Goal: Information Seeking & Learning: Learn about a topic

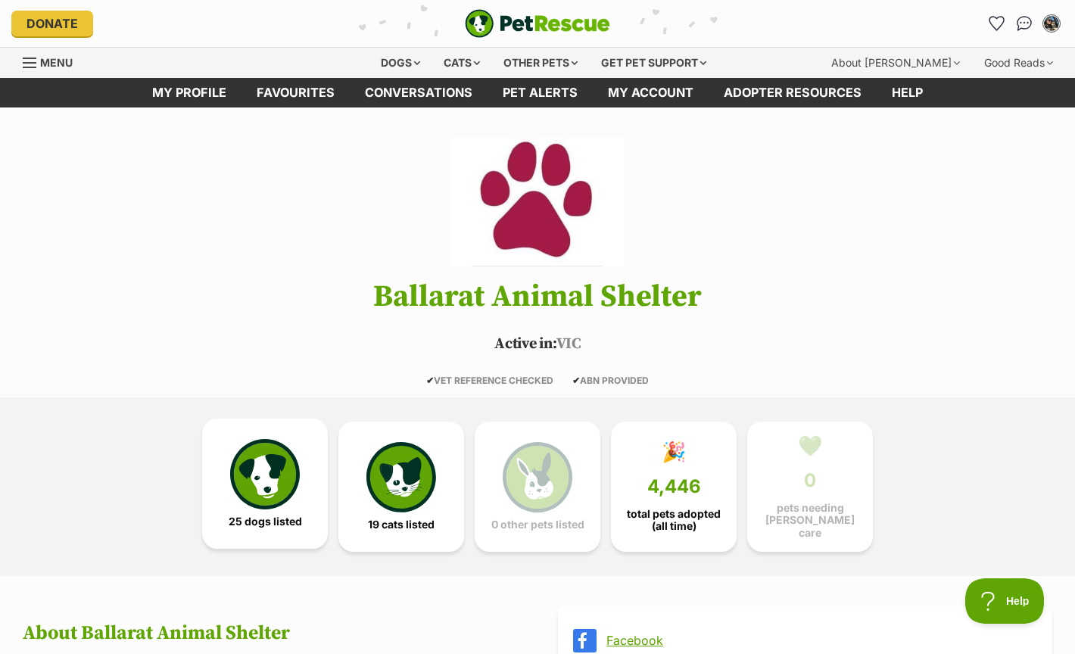
click at [250, 485] on img at bounding box center [265, 474] width 70 height 70
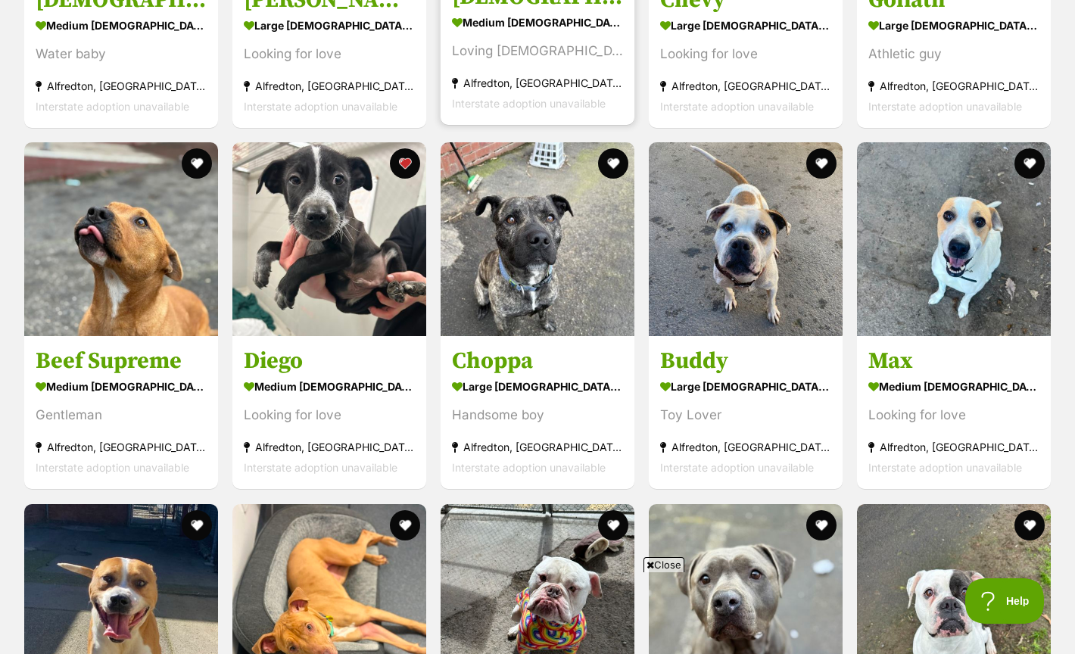
scroll to position [1742, 0]
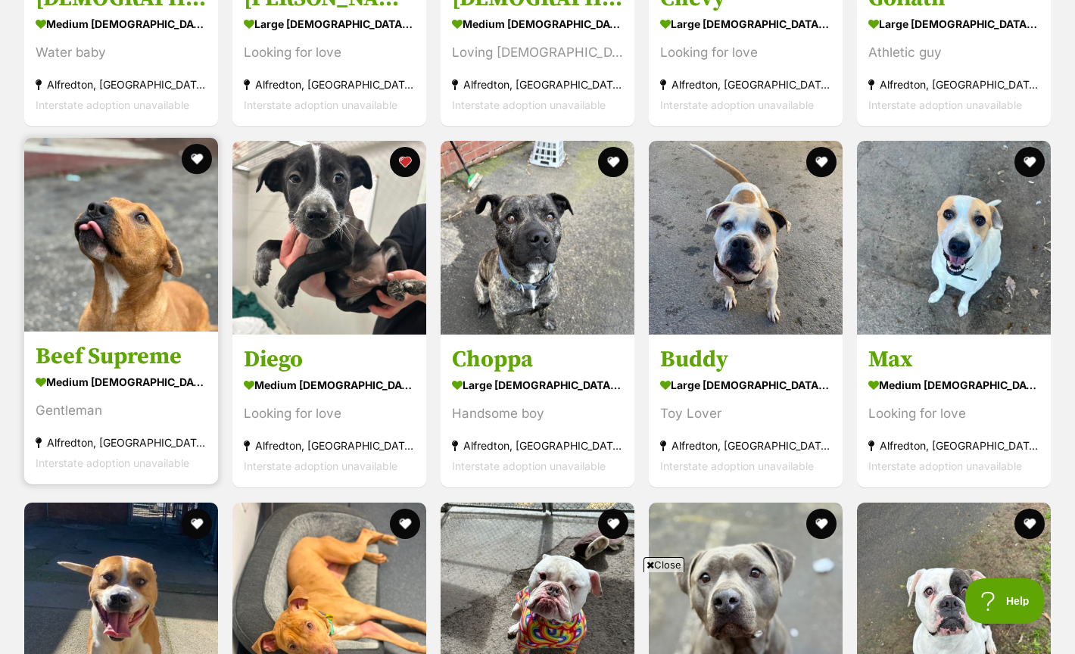
click at [94, 266] on img at bounding box center [121, 235] width 194 height 194
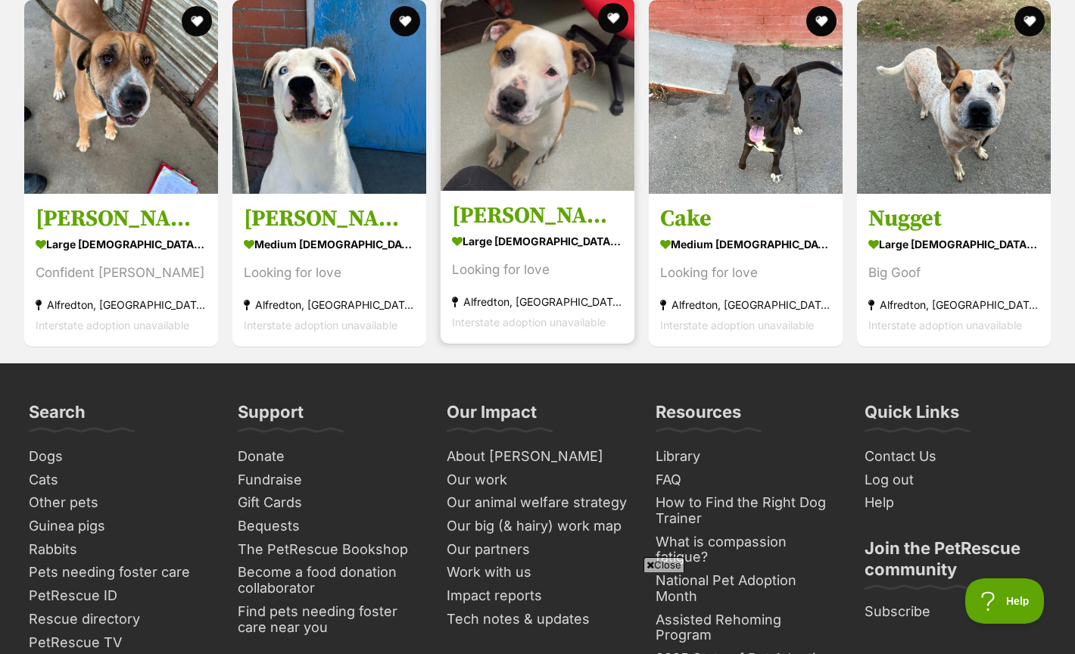
scroll to position [2965, 0]
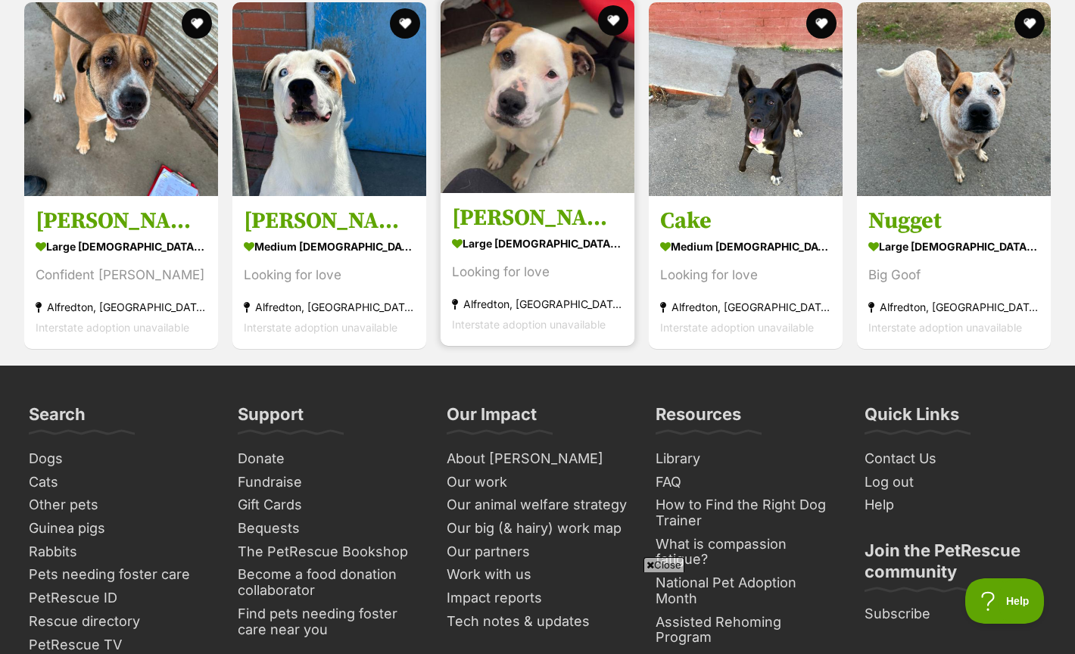
click at [541, 145] on img at bounding box center [538, 96] width 194 height 194
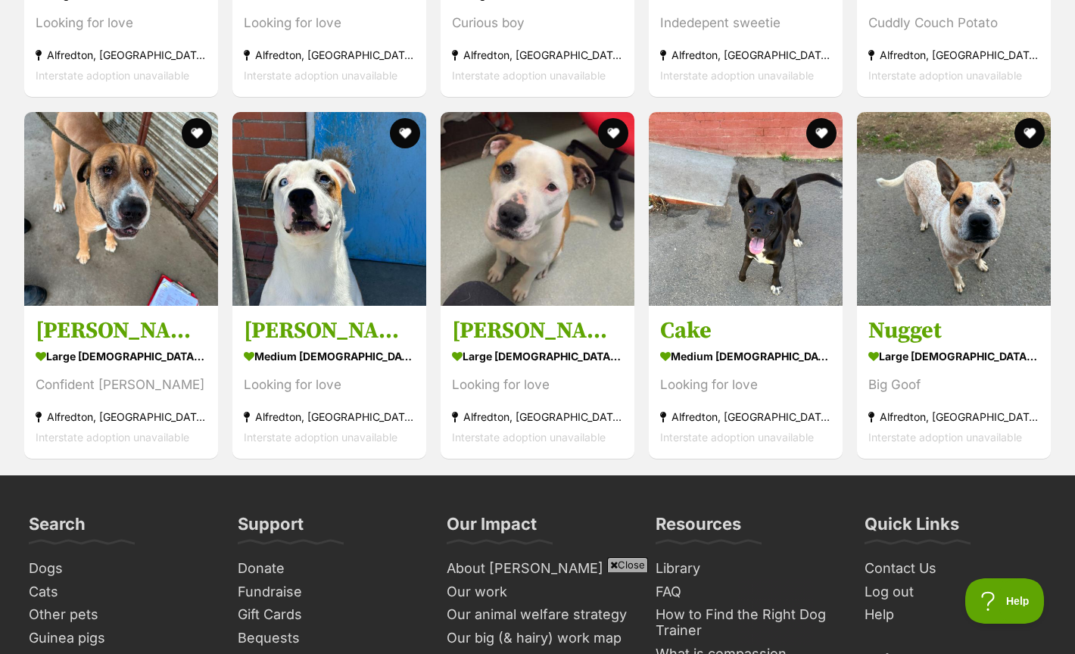
scroll to position [0, 0]
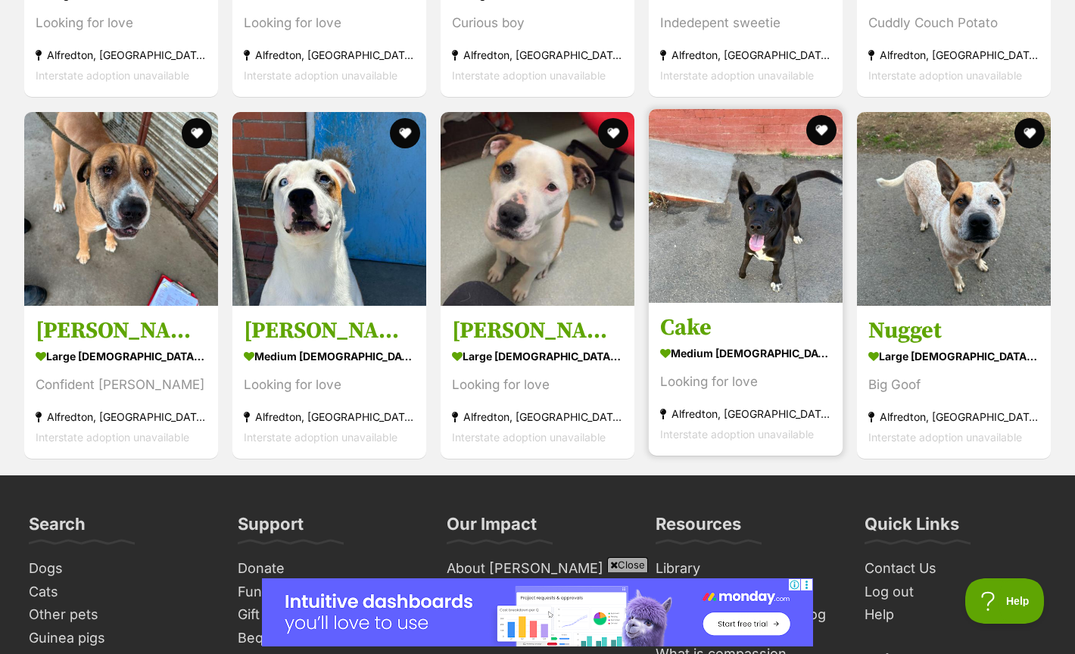
click at [789, 247] on img at bounding box center [746, 206] width 194 height 194
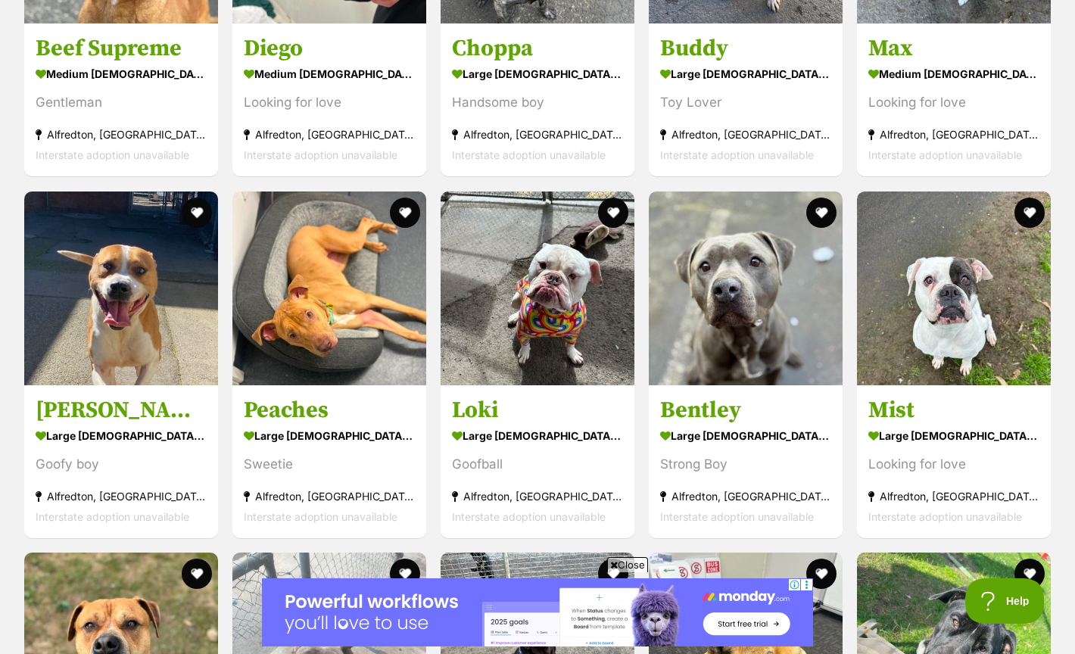
scroll to position [2034, 0]
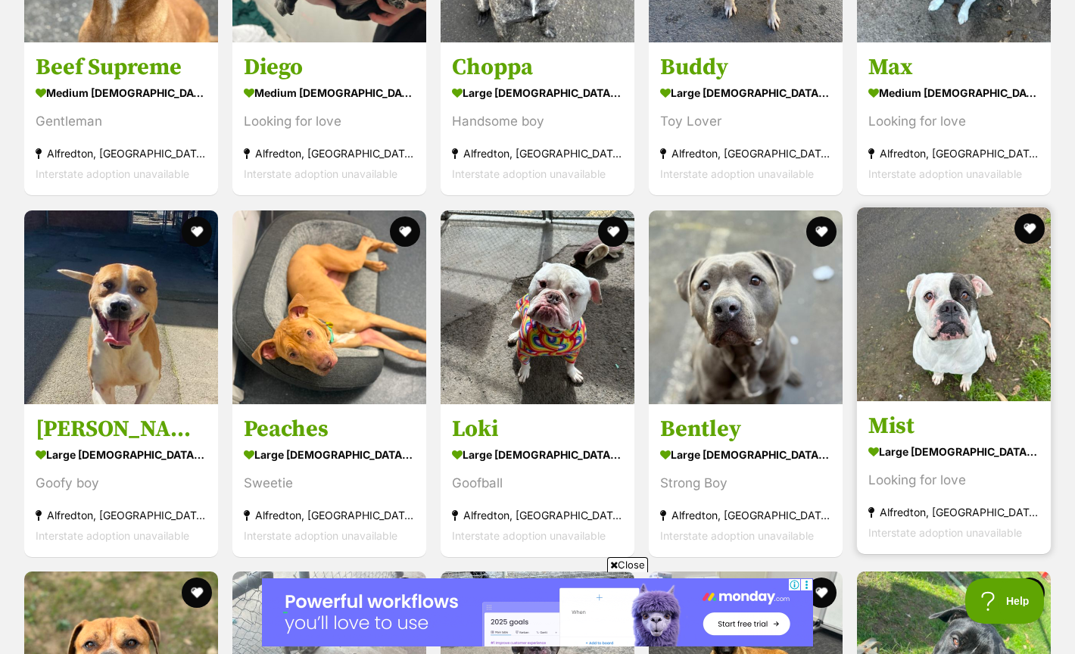
click at [955, 319] on img at bounding box center [954, 304] width 194 height 194
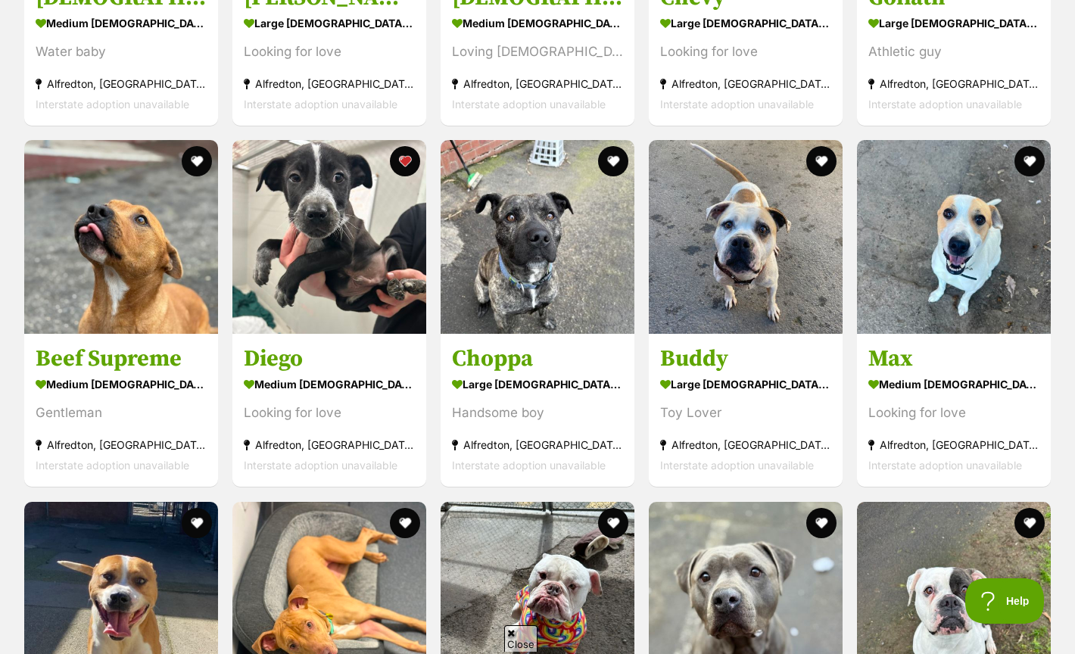
scroll to position [1738, 0]
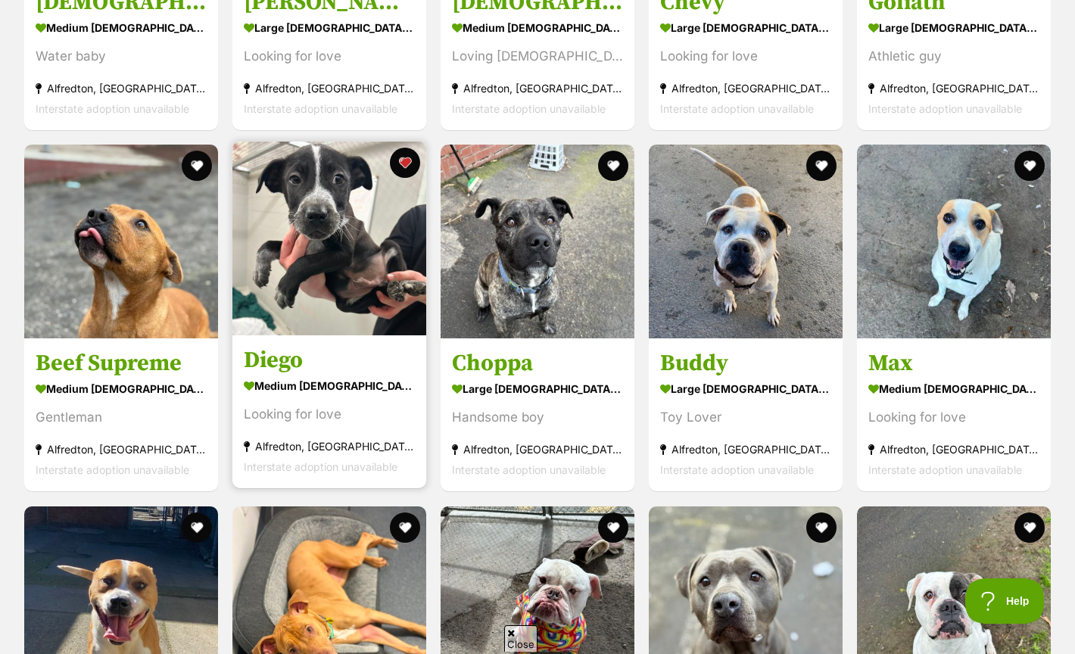
click at [377, 269] on img at bounding box center [329, 239] width 194 height 194
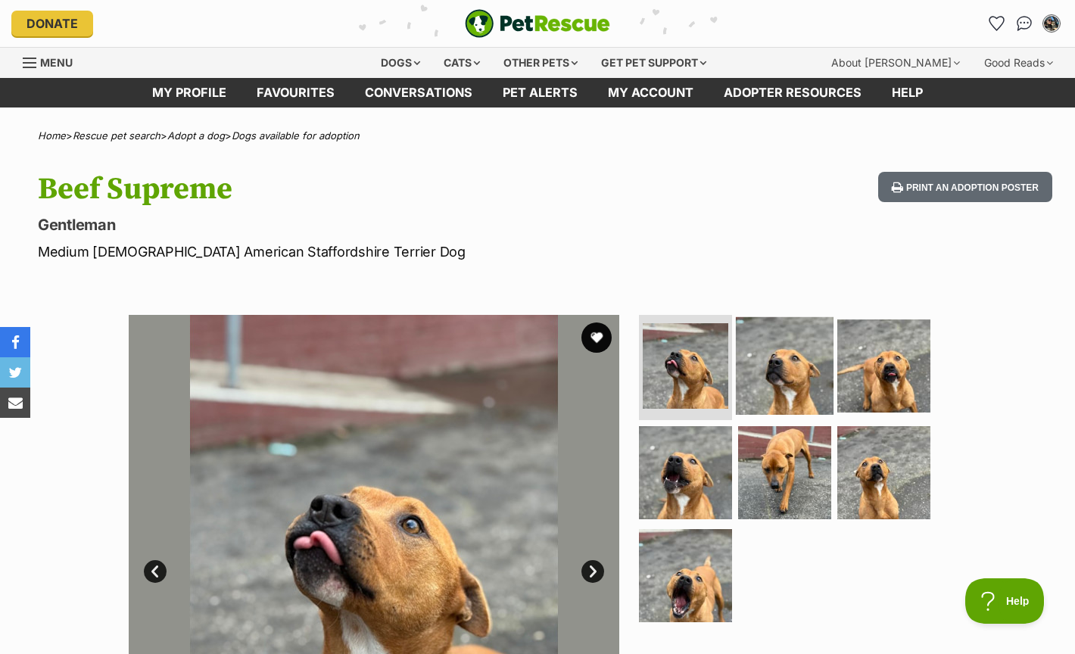
click at [810, 363] on img at bounding box center [785, 365] width 98 height 98
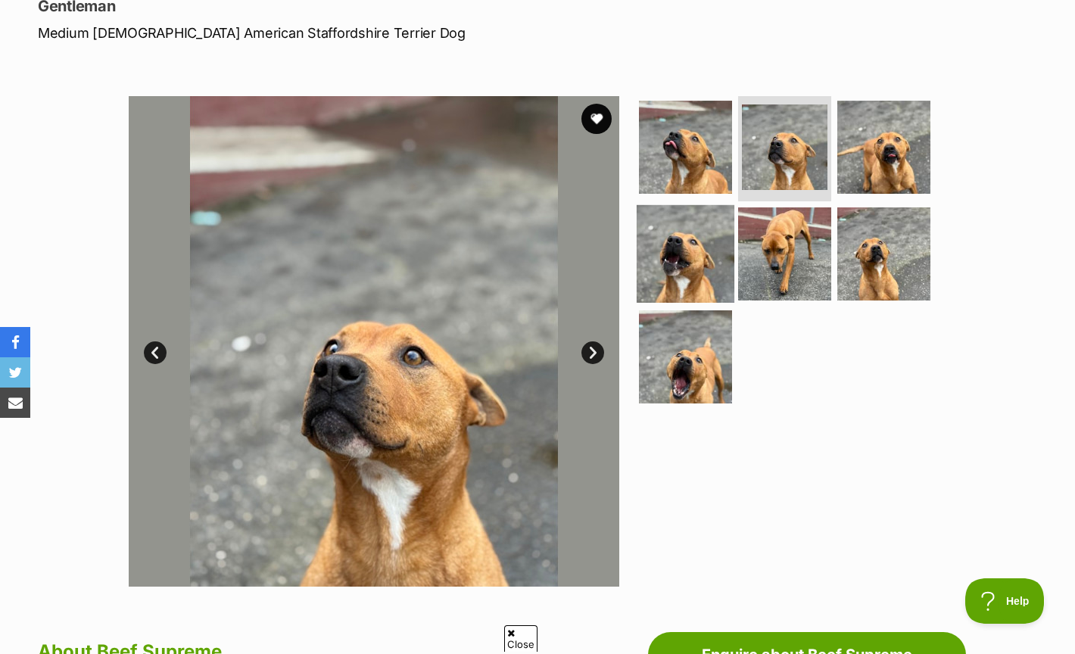
scroll to position [221, 0]
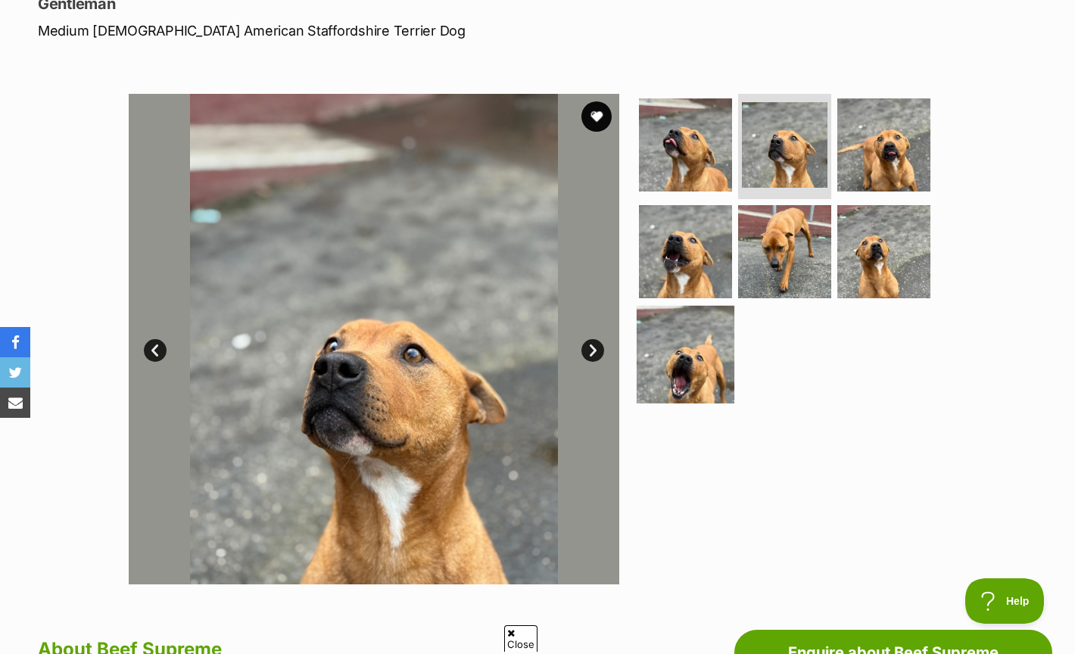
click at [707, 385] on img at bounding box center [686, 355] width 98 height 98
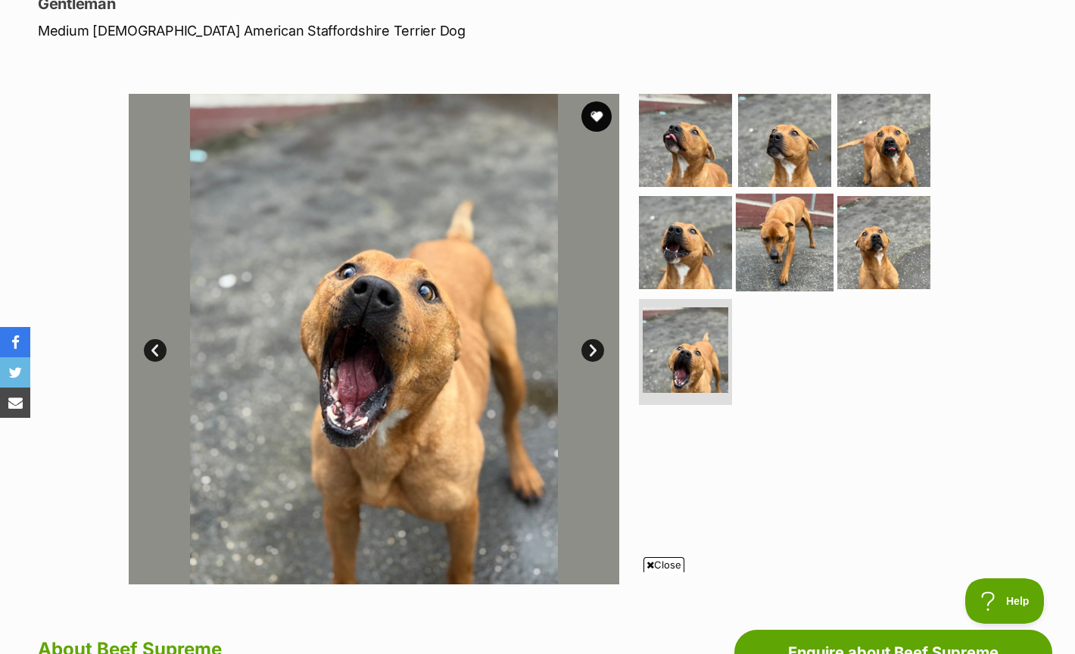
click at [795, 259] on img at bounding box center [785, 243] width 98 height 98
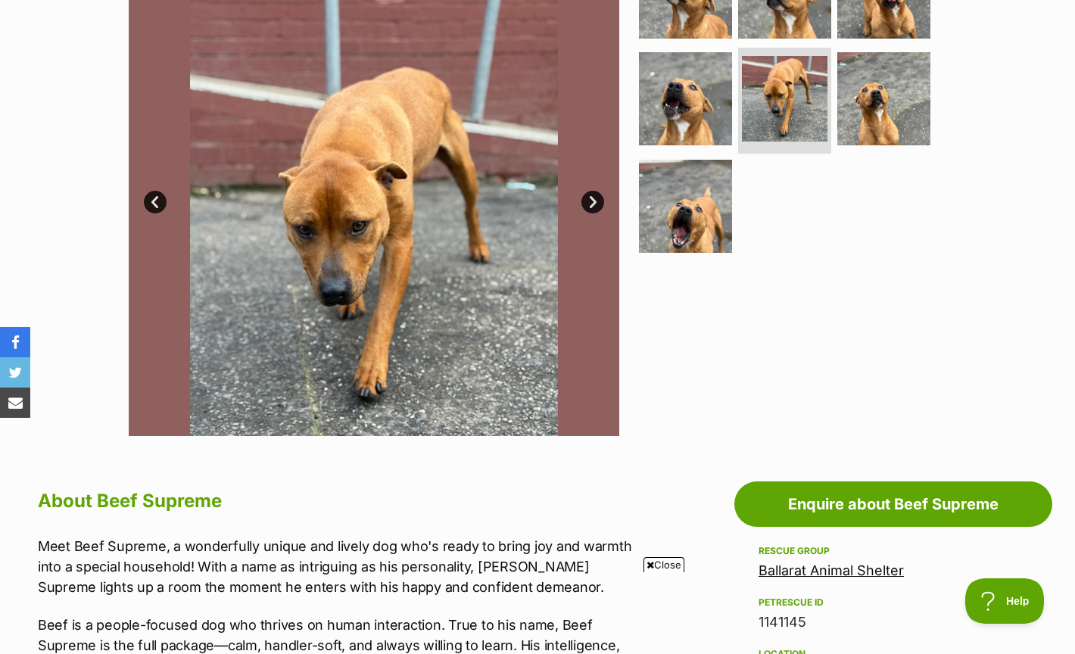
scroll to position [357, 0]
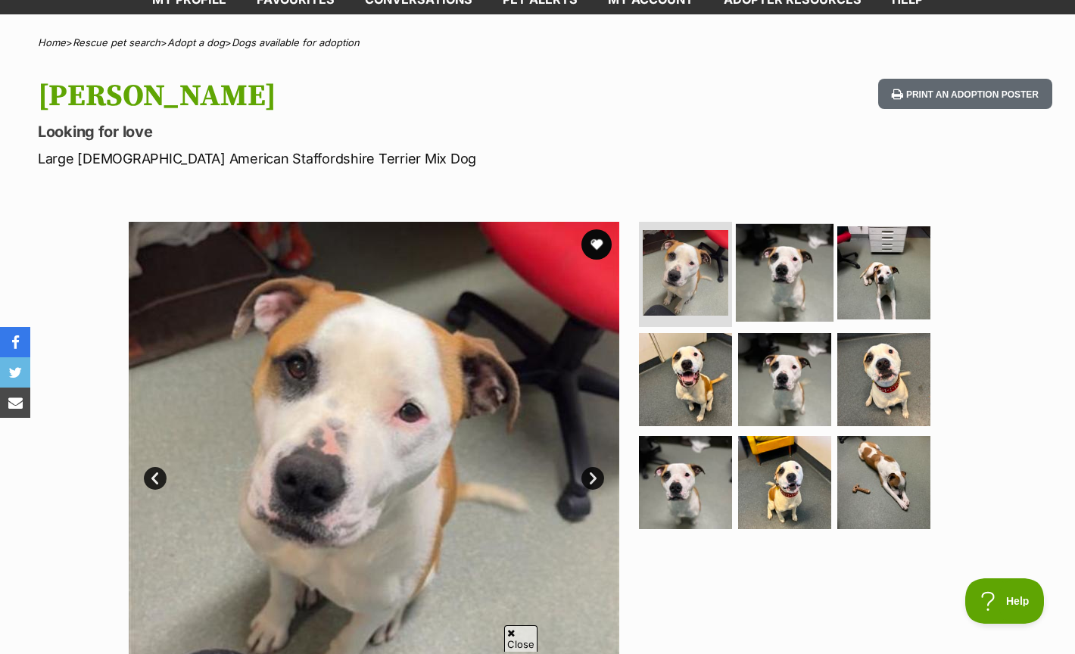
click at [802, 265] on img at bounding box center [785, 272] width 98 height 98
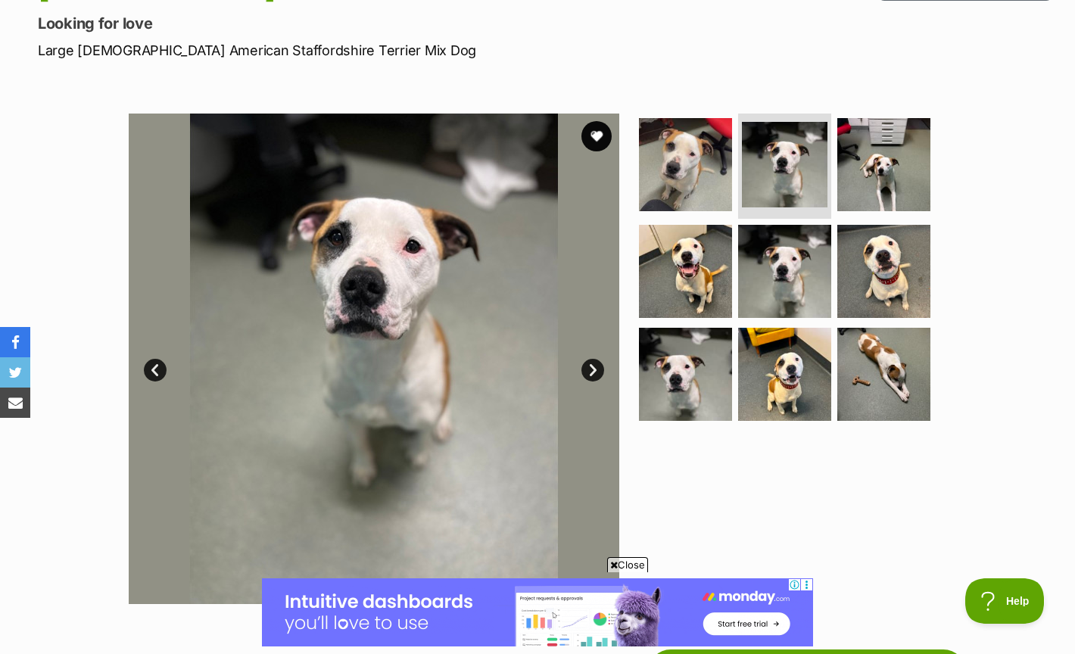
click at [596, 369] on link "Next" at bounding box center [592, 370] width 23 height 23
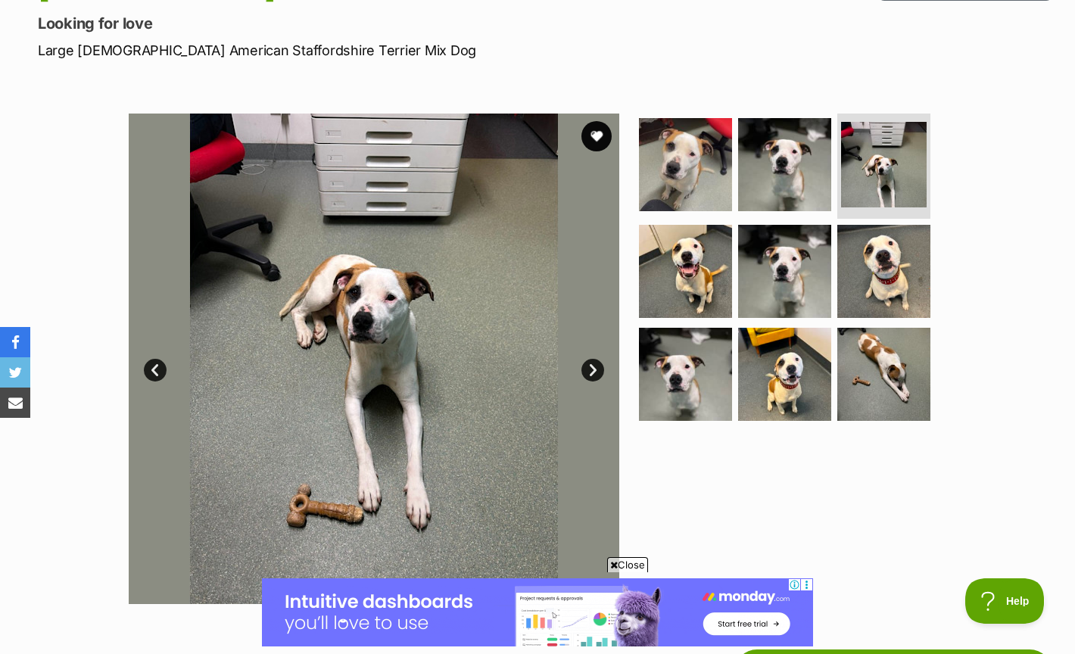
click at [596, 369] on link "Next" at bounding box center [592, 370] width 23 height 23
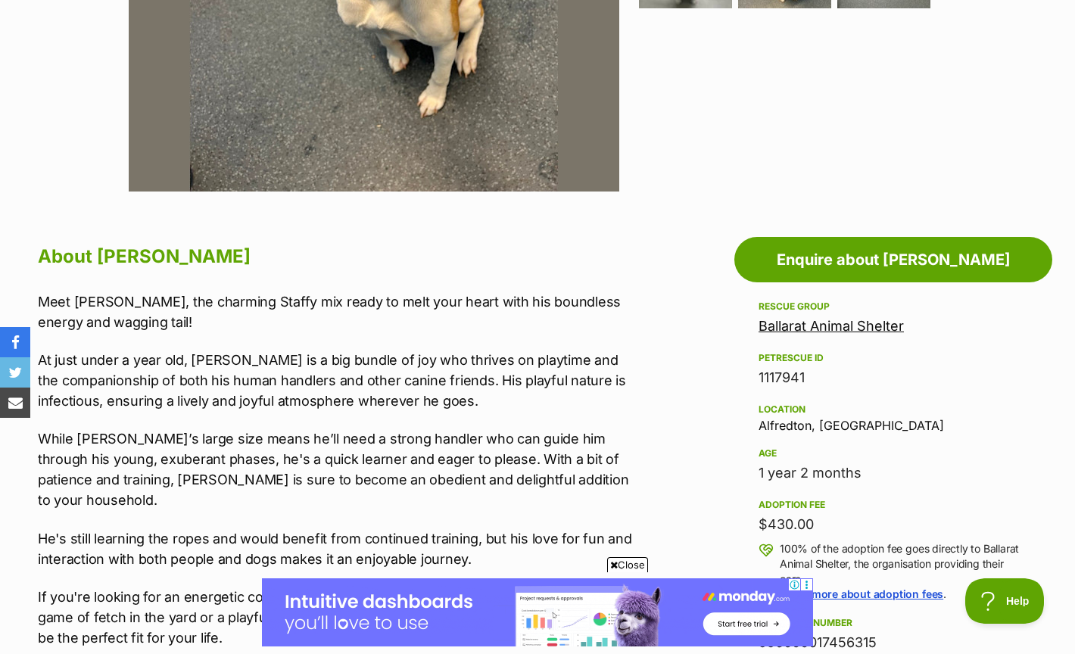
scroll to position [565, 0]
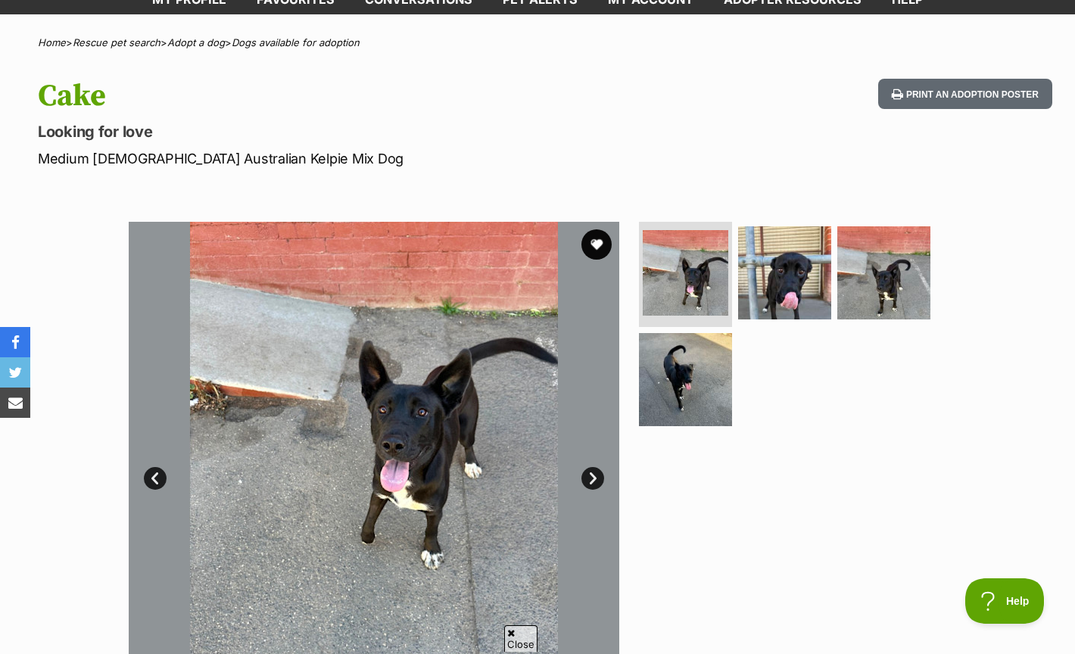
scroll to position [95, 0]
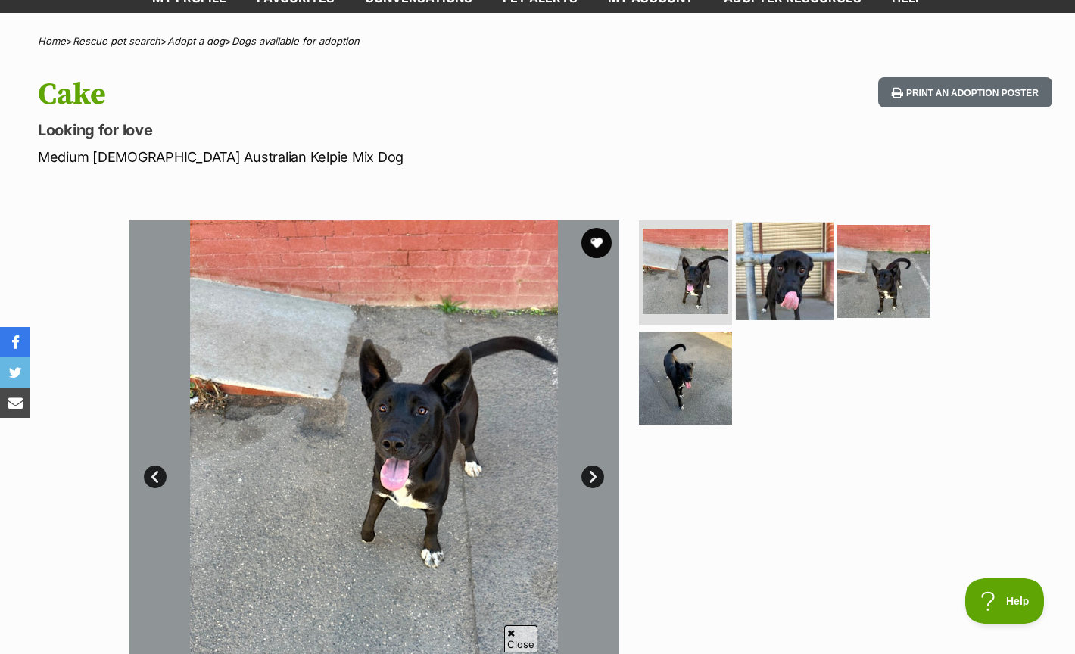
click at [784, 282] on img at bounding box center [785, 271] width 98 height 98
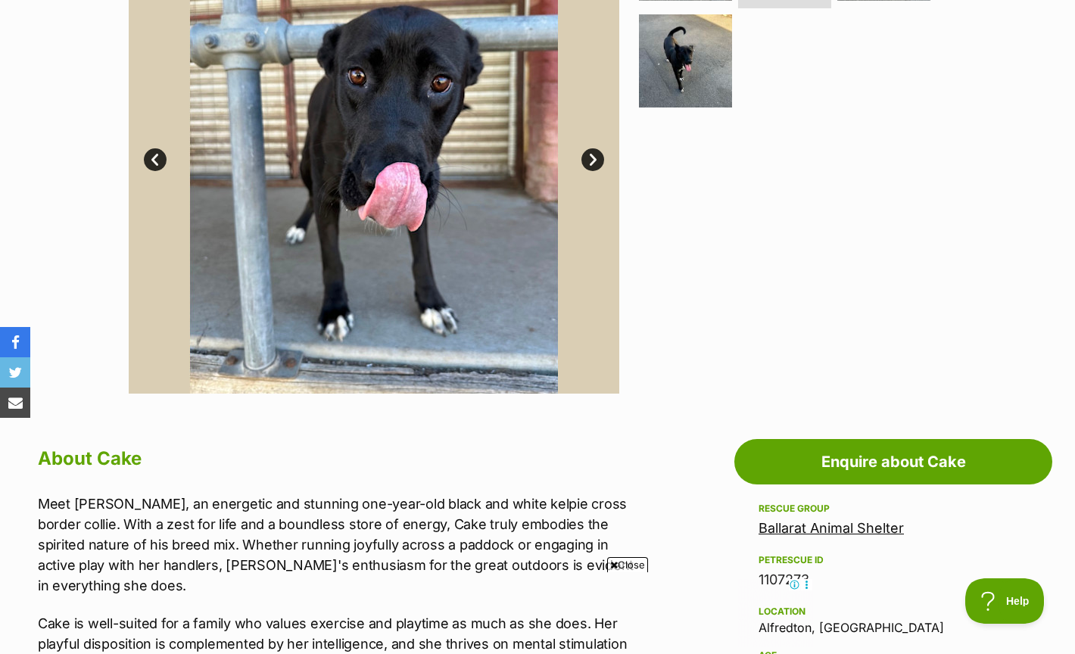
scroll to position [409, 0]
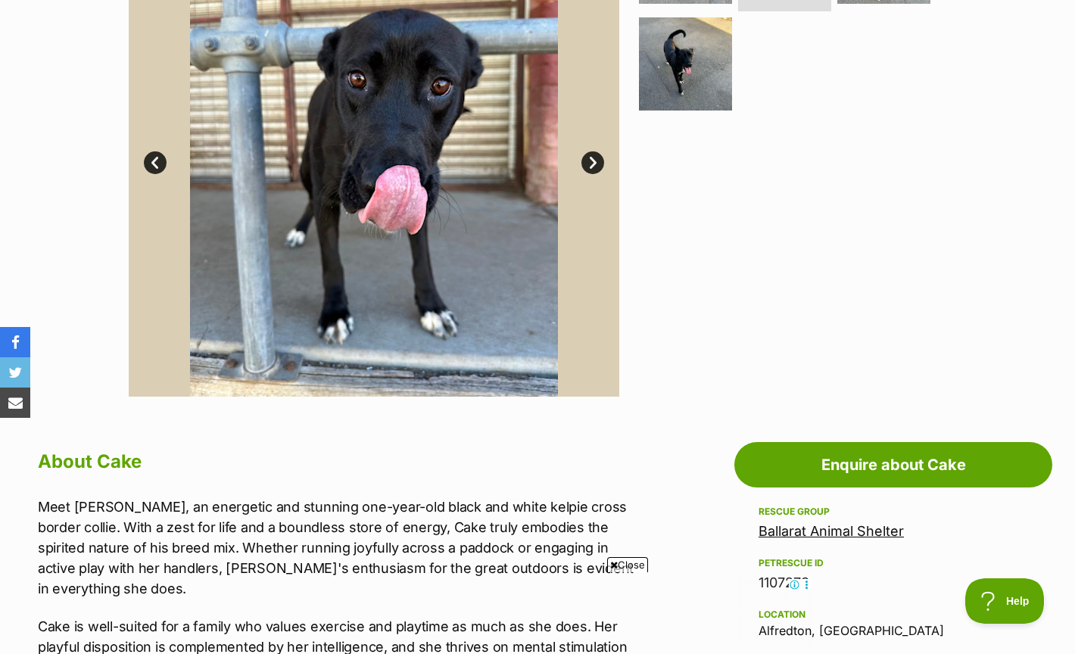
click at [594, 168] on link "Next" at bounding box center [592, 162] width 23 height 23
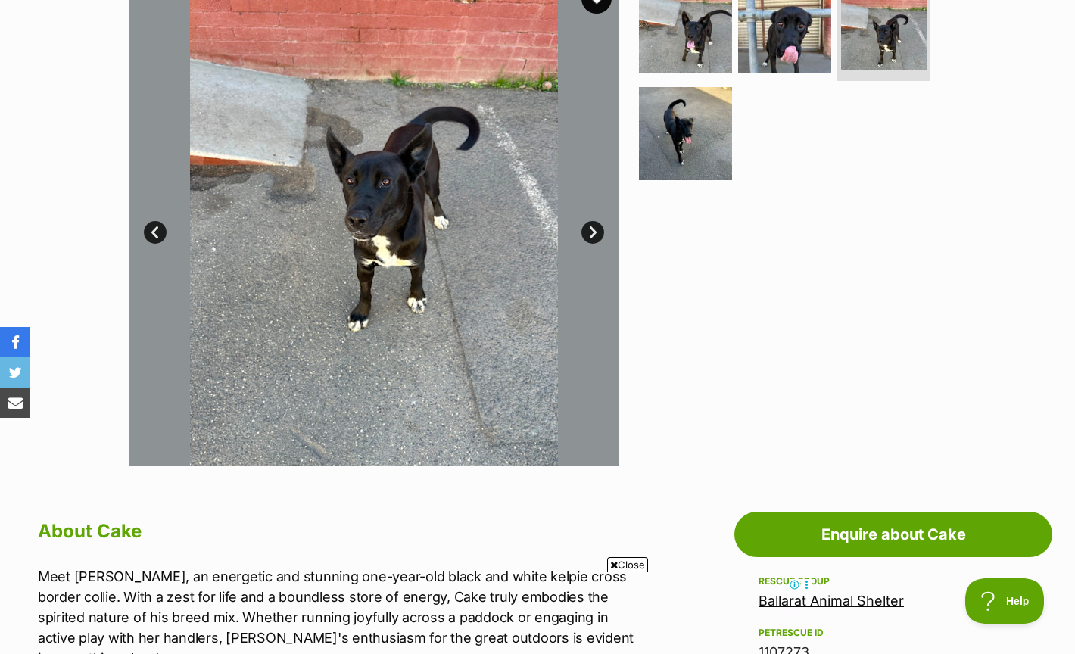
scroll to position [0, 0]
click at [590, 230] on link "Next" at bounding box center [592, 232] width 23 height 23
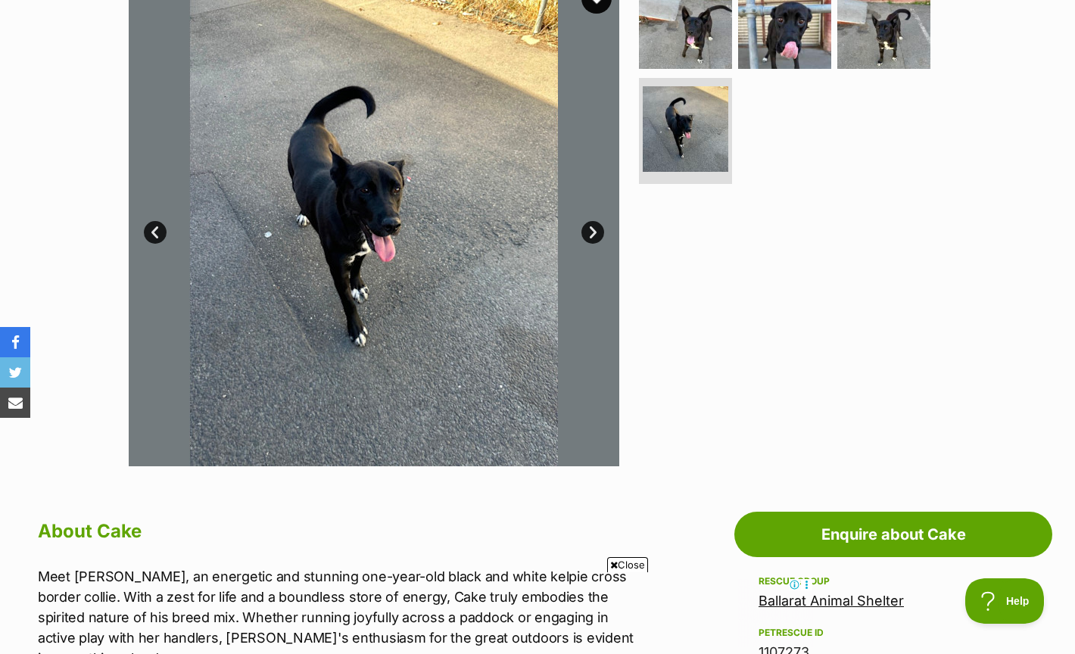
click at [590, 230] on link "Next" at bounding box center [592, 232] width 23 height 23
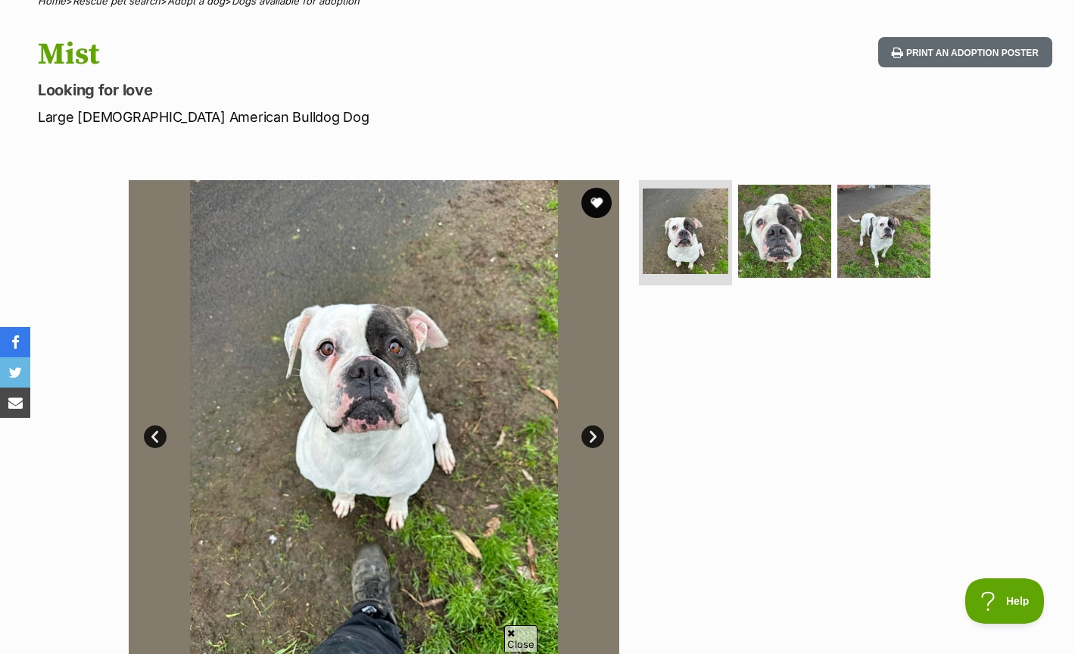
click at [589, 434] on link "Next" at bounding box center [592, 436] width 23 height 23
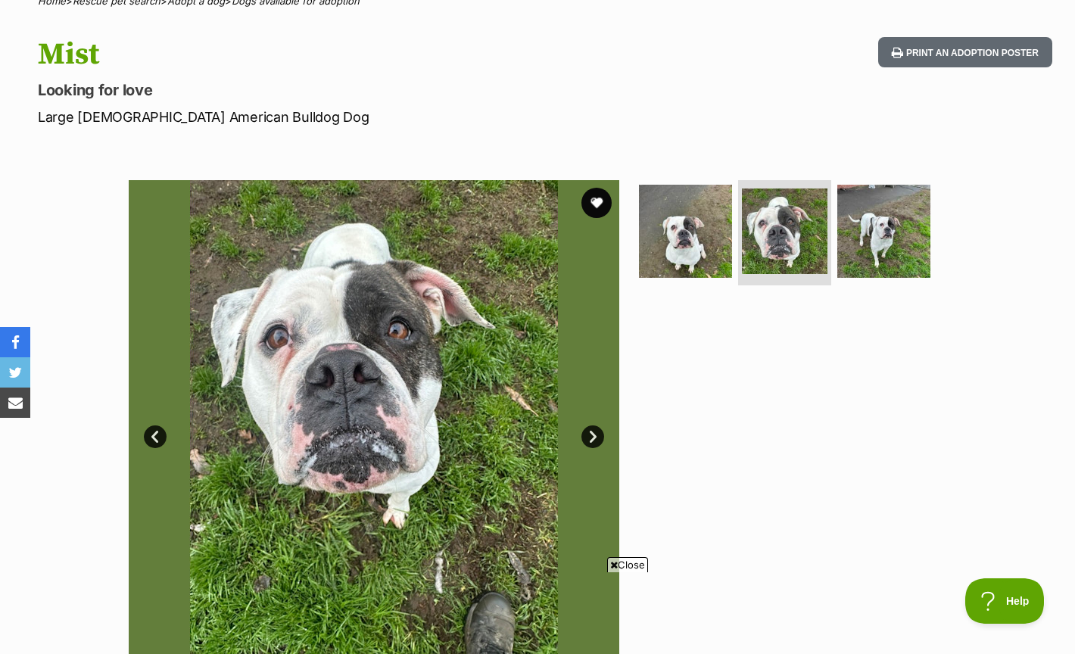
click at [589, 434] on link "Next" at bounding box center [592, 436] width 23 height 23
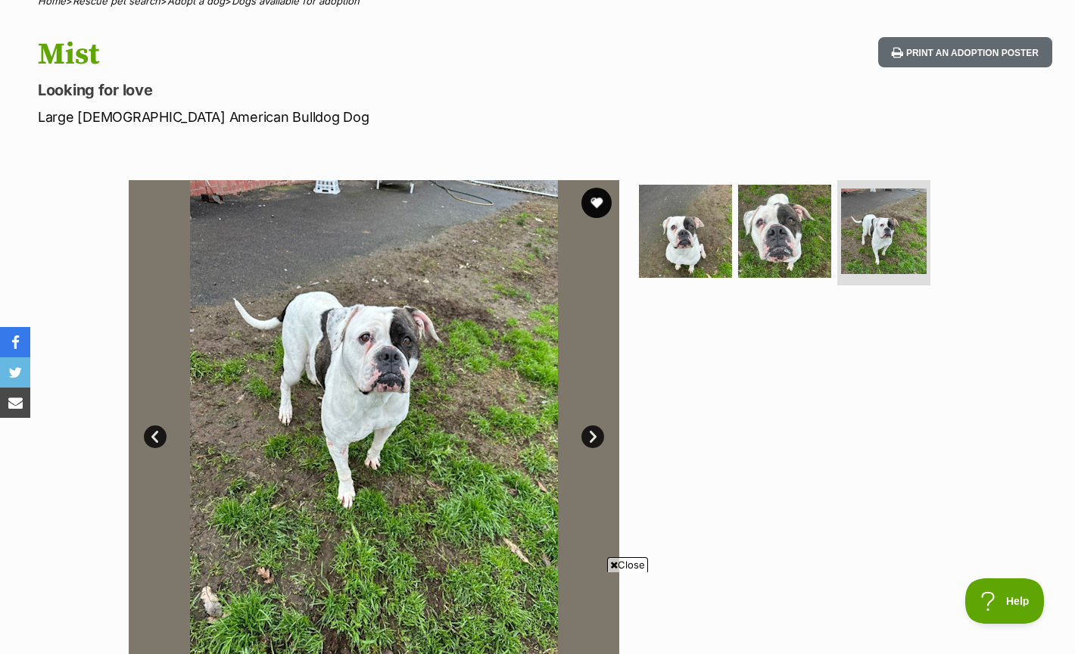
click at [589, 434] on link "Next" at bounding box center [592, 436] width 23 height 23
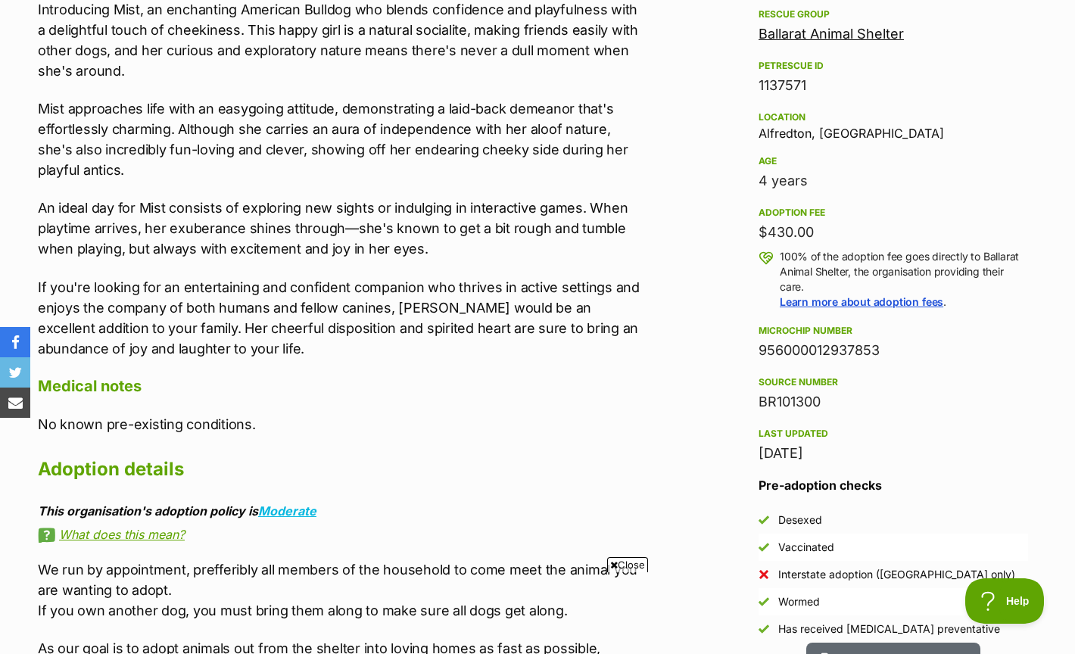
scroll to position [918, 0]
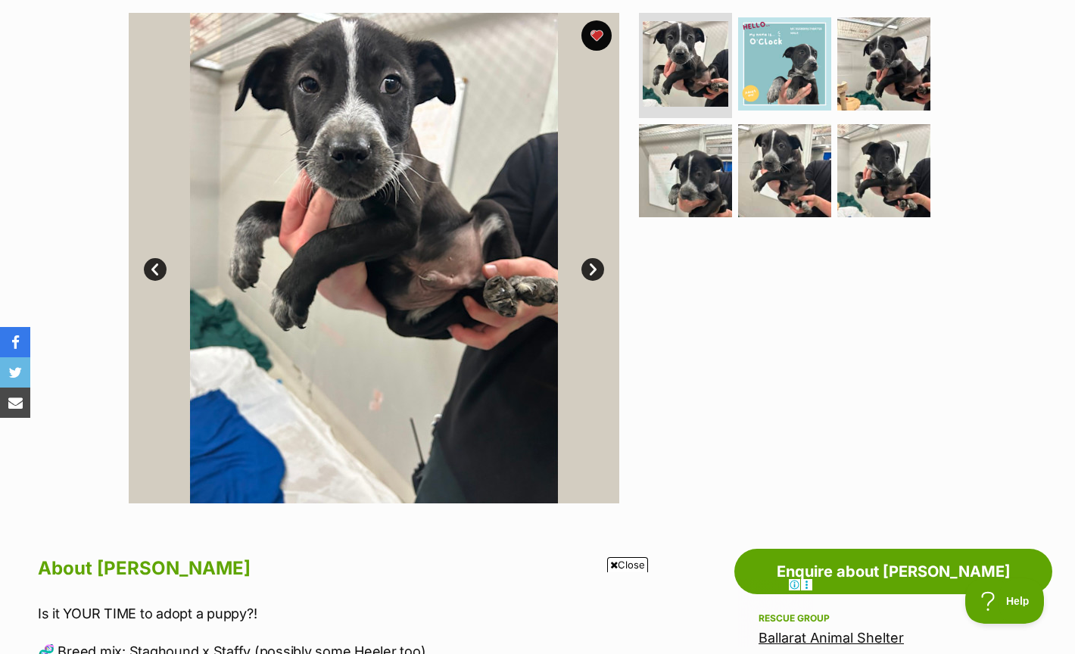
scroll to position [231, 0]
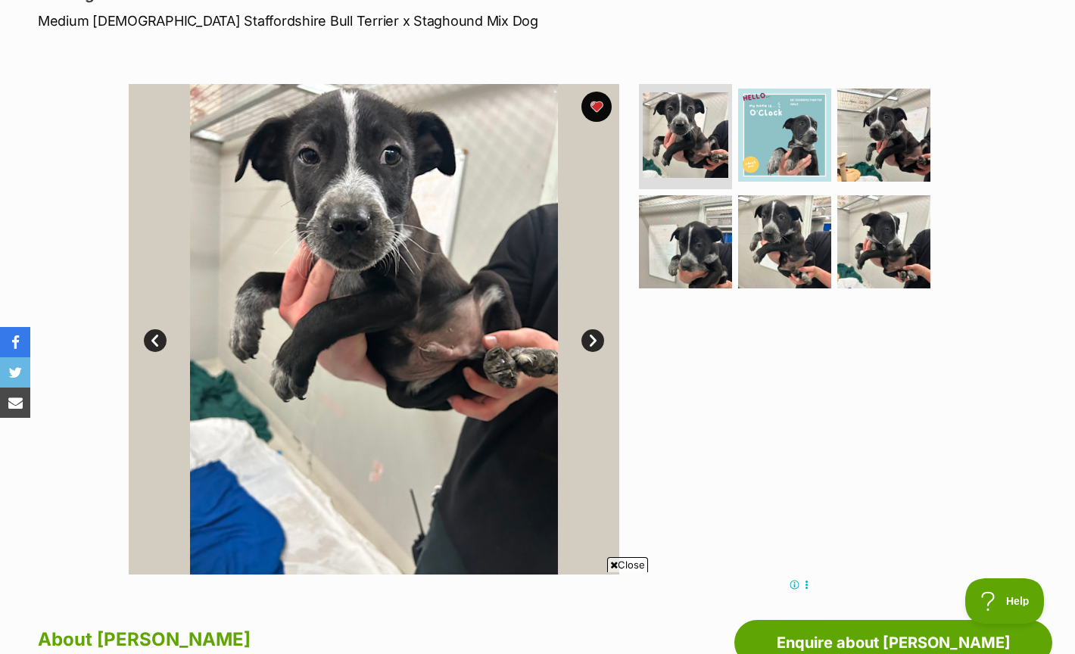
click at [594, 332] on link "Next" at bounding box center [592, 340] width 23 height 23
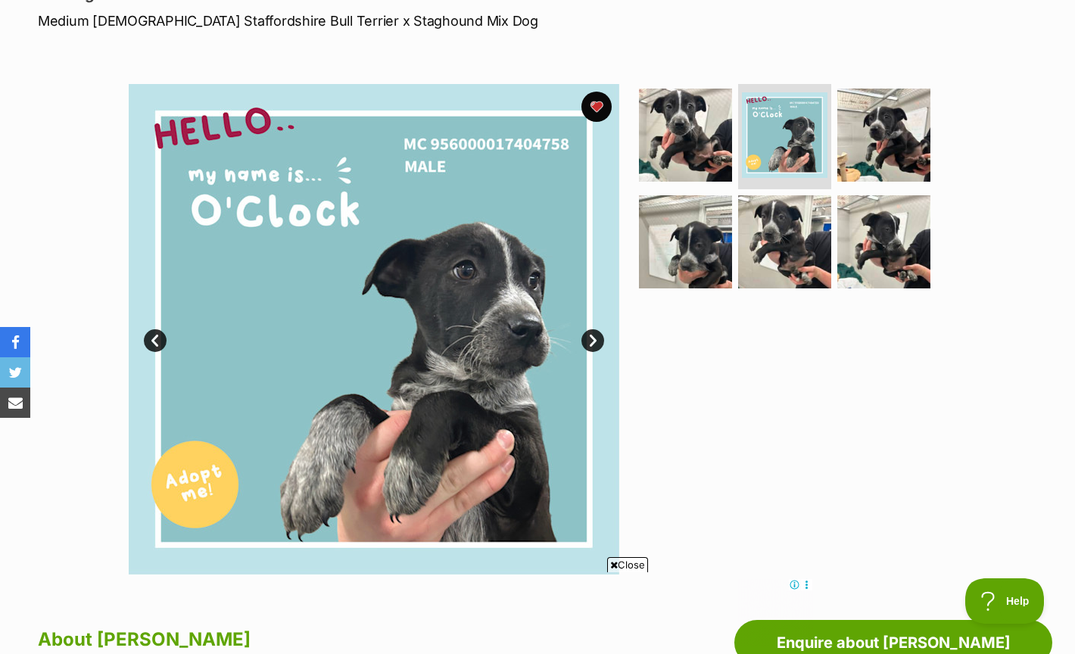
click at [594, 332] on link "Next" at bounding box center [592, 340] width 23 height 23
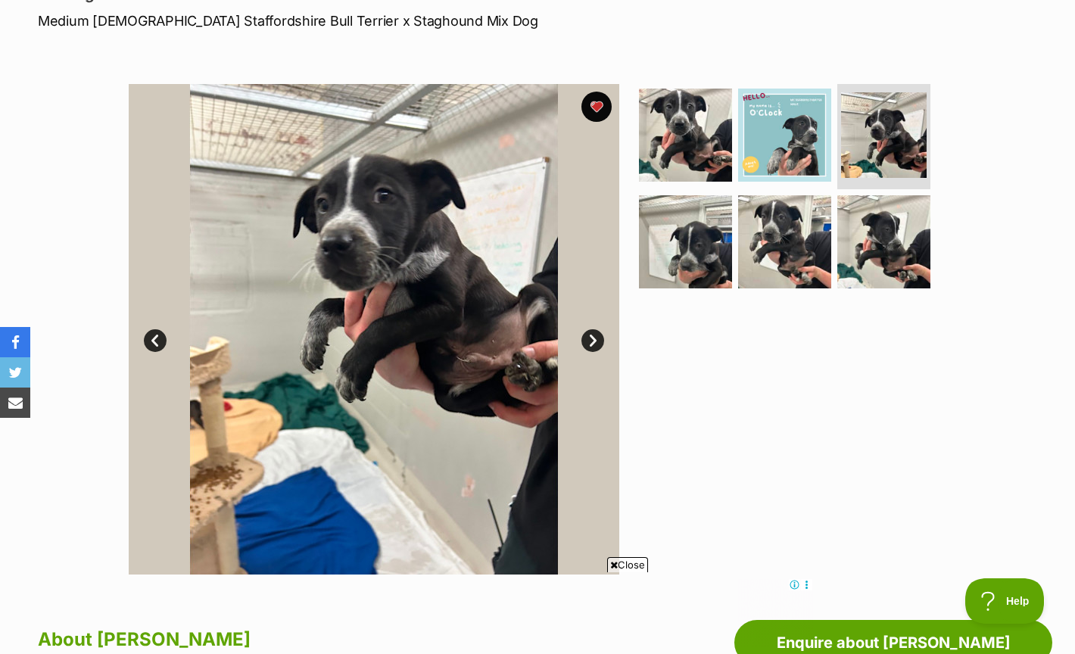
click at [594, 332] on link "Next" at bounding box center [592, 340] width 23 height 23
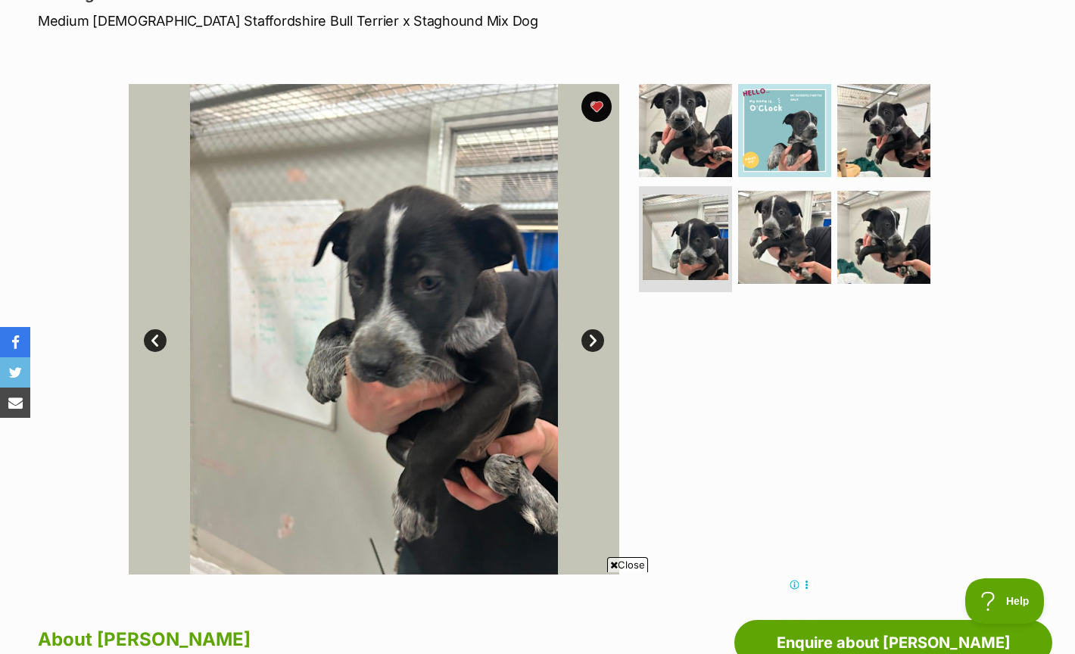
scroll to position [0, 0]
click at [594, 332] on link "Next" at bounding box center [592, 340] width 23 height 23
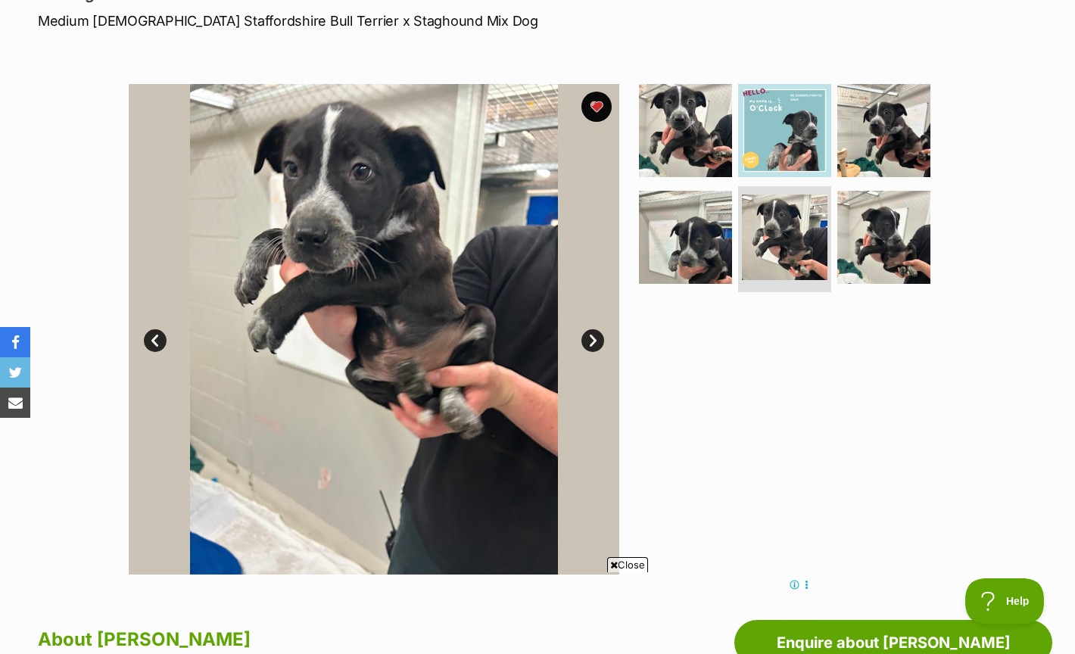
click at [594, 332] on link "Next" at bounding box center [592, 340] width 23 height 23
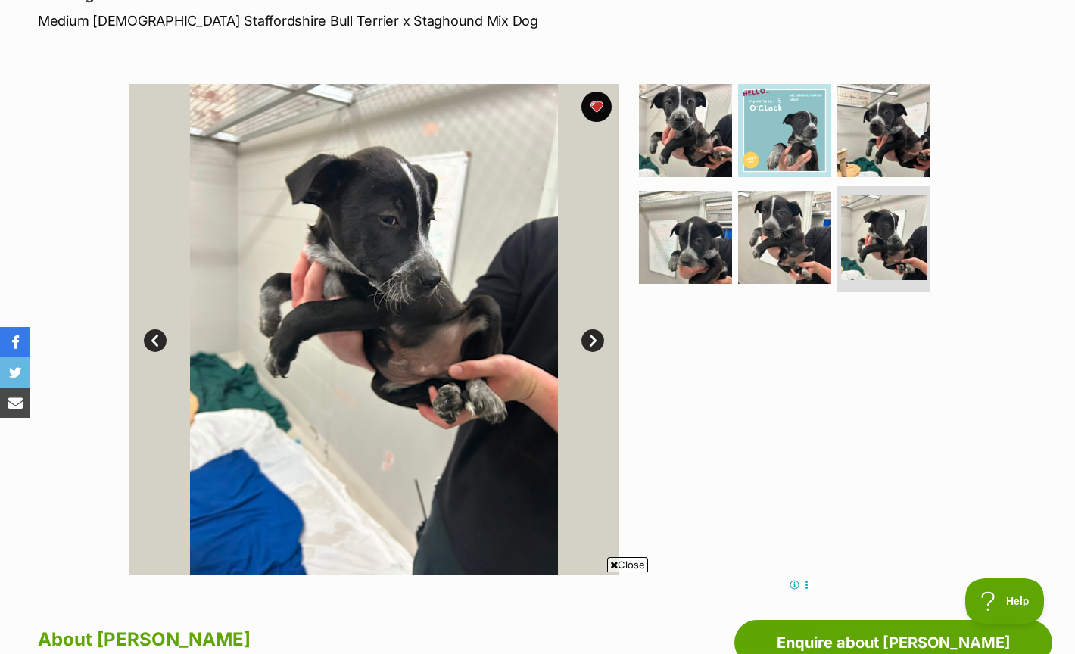
click at [594, 332] on link "Next" at bounding box center [592, 340] width 23 height 23
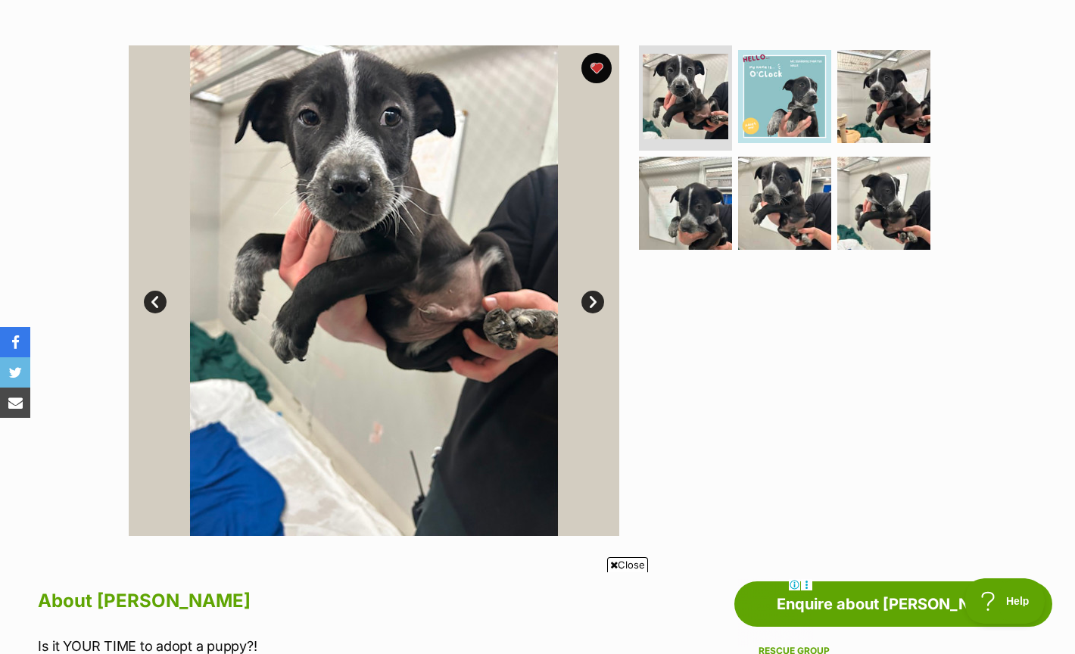
scroll to position [184, 0]
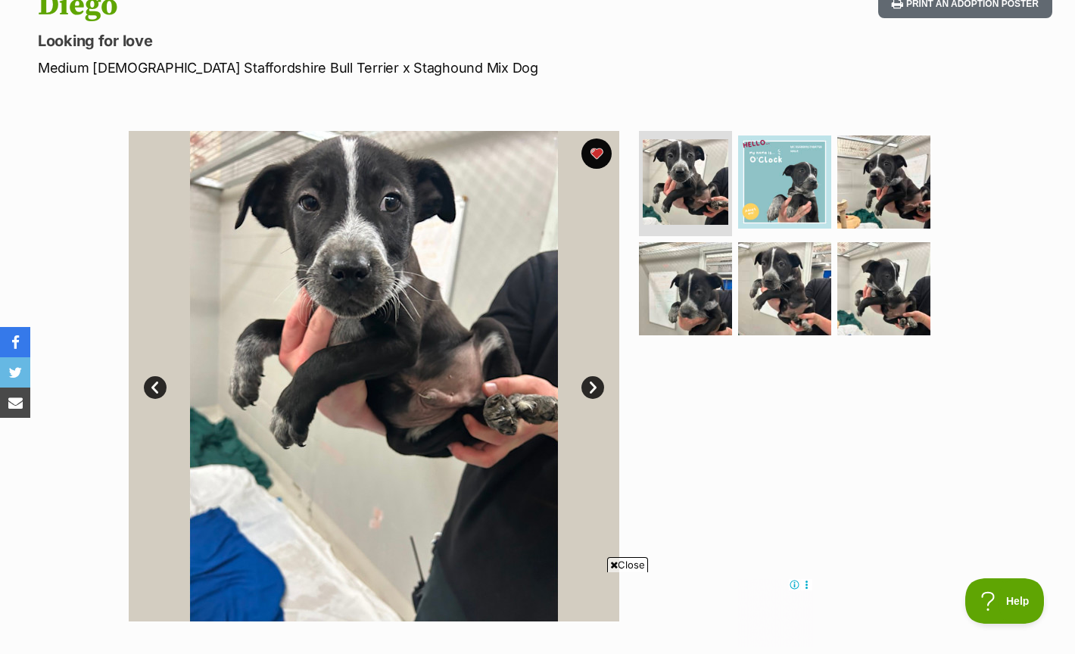
click at [591, 384] on link "Next" at bounding box center [592, 387] width 23 height 23
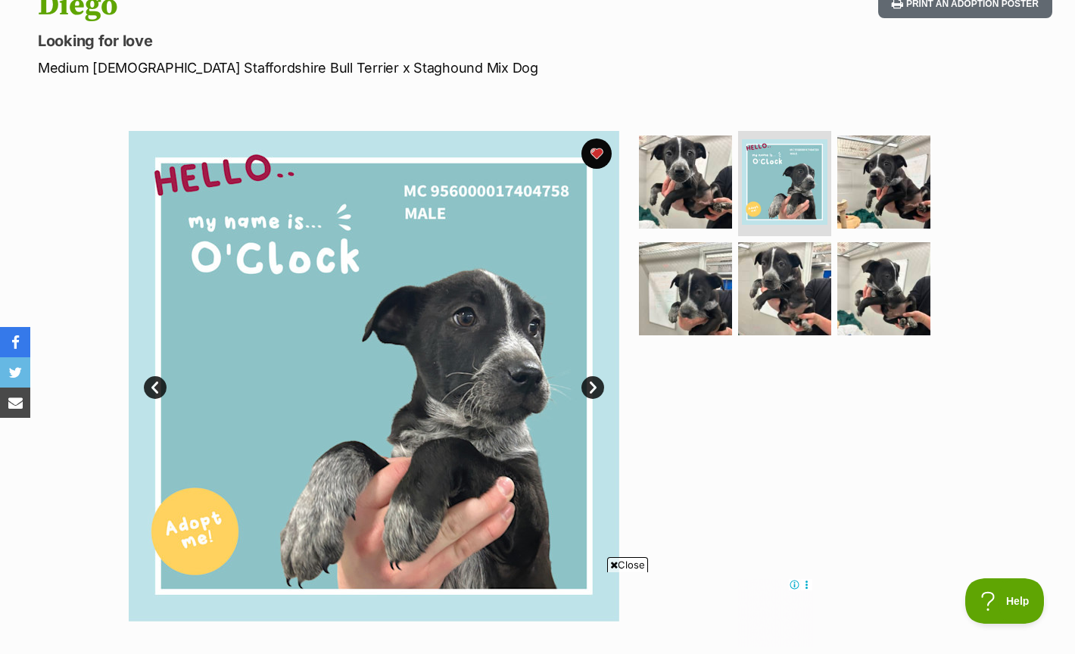
click at [591, 384] on link "Next" at bounding box center [592, 387] width 23 height 23
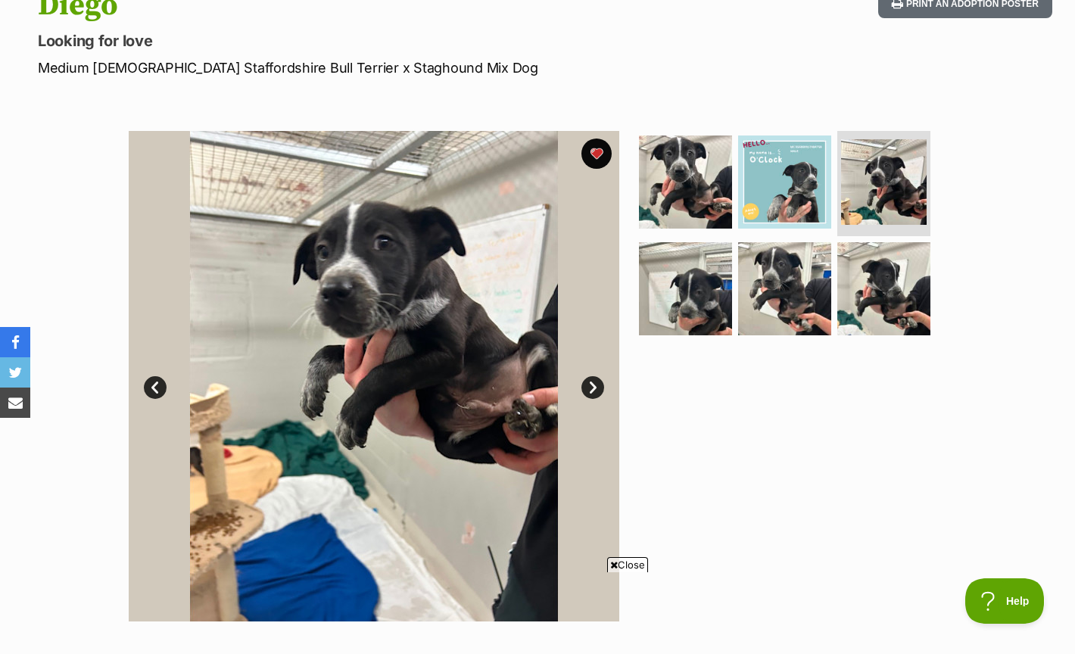
scroll to position [0, 0]
click at [591, 384] on link "Next" at bounding box center [592, 387] width 23 height 23
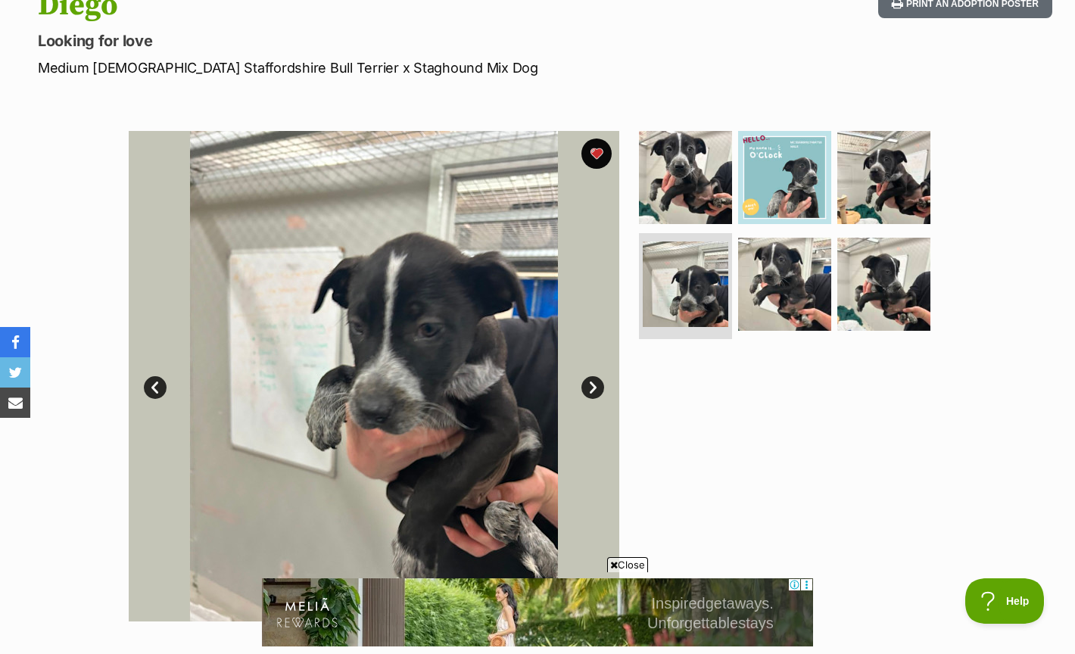
click at [591, 384] on link "Next" at bounding box center [592, 387] width 23 height 23
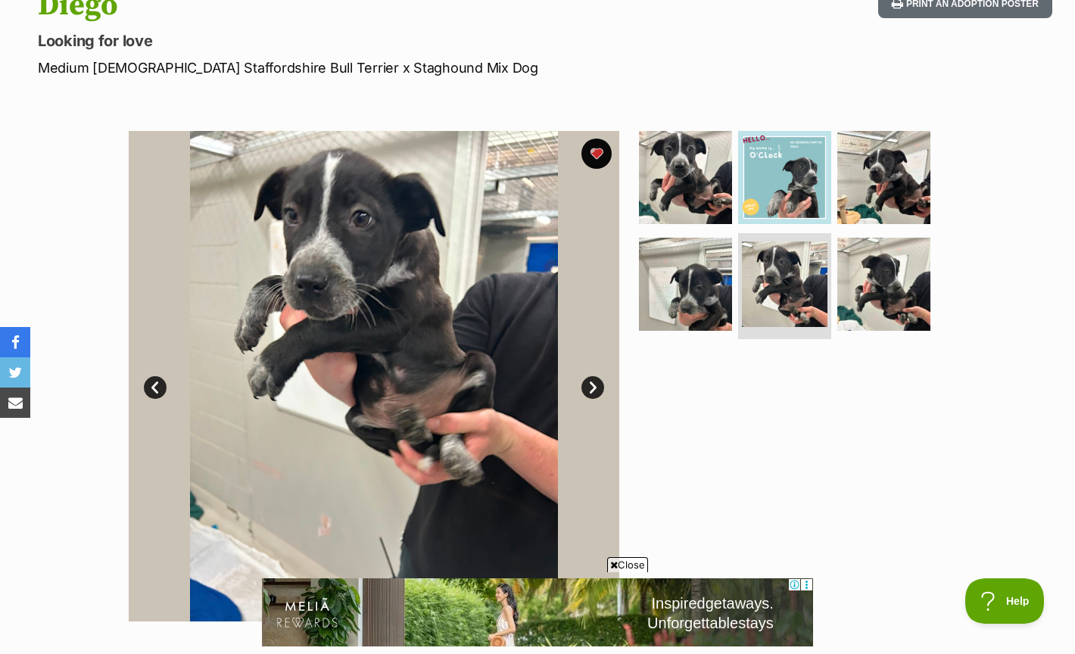
click at [591, 384] on link "Next" at bounding box center [592, 387] width 23 height 23
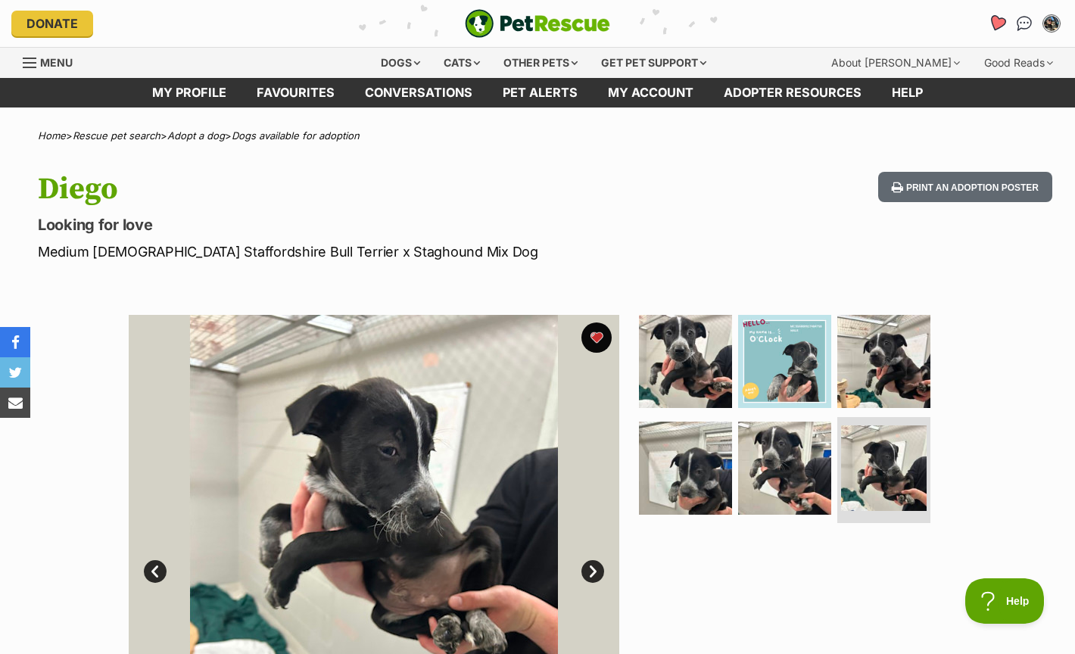
click at [995, 24] on icon "Favourites" at bounding box center [997, 22] width 18 height 17
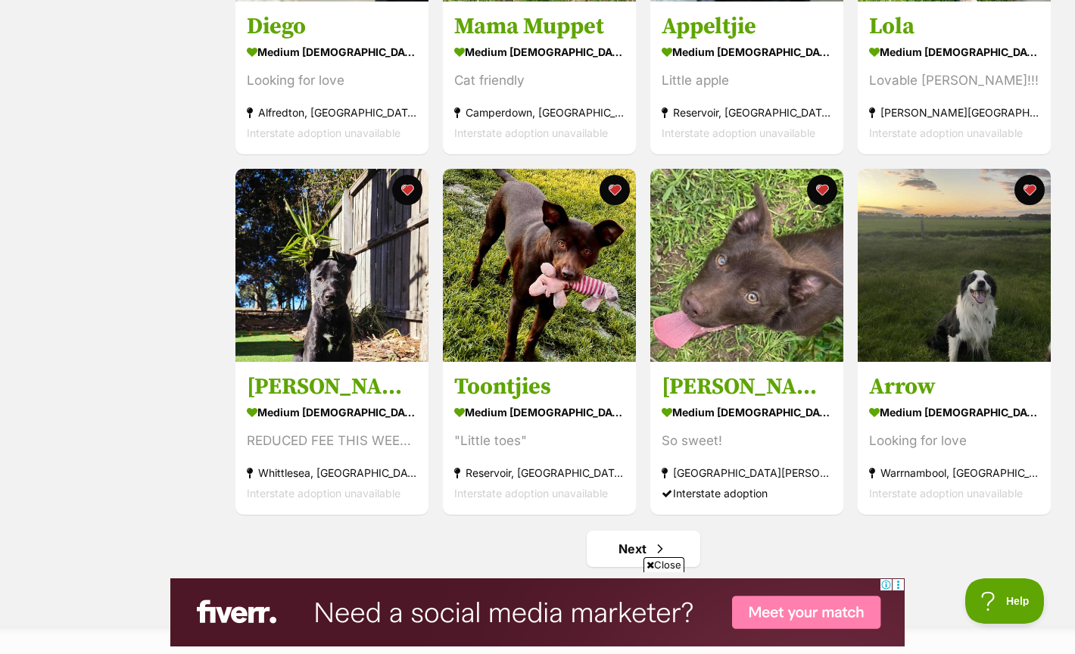
scroll to position [1596, 0]
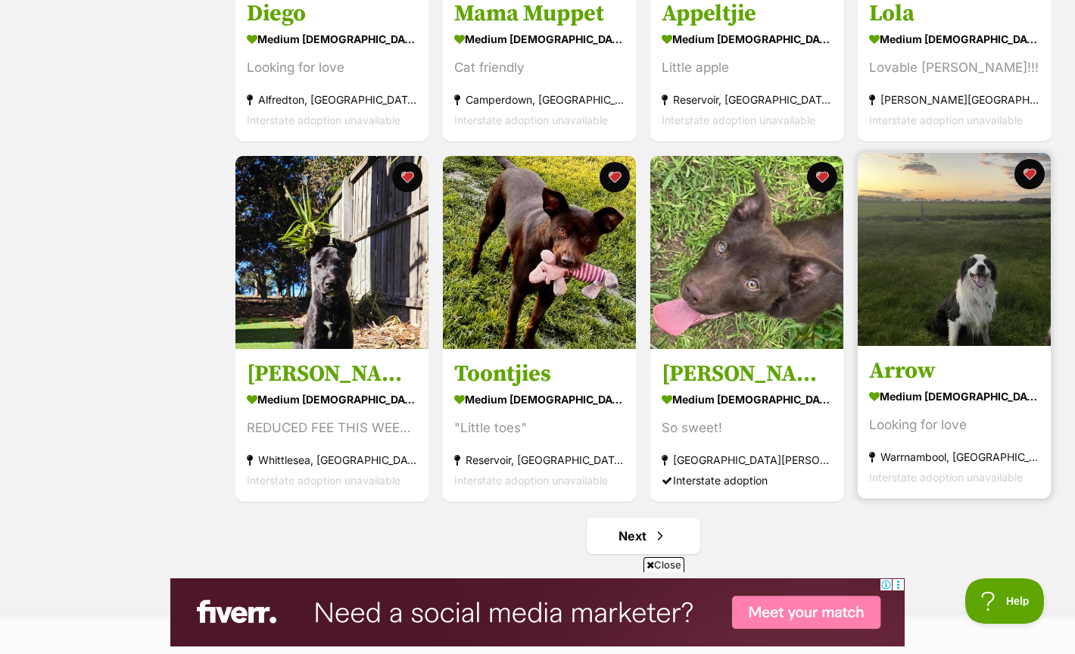
click at [993, 270] on img at bounding box center [954, 249] width 193 height 193
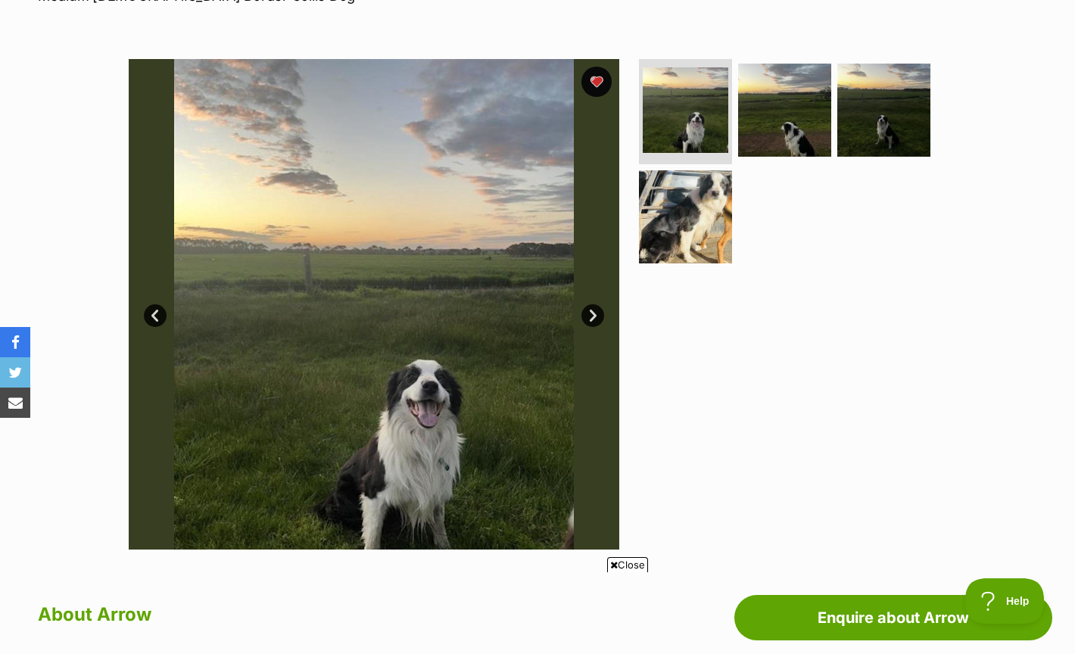
click at [595, 320] on link "Next" at bounding box center [592, 315] width 23 height 23
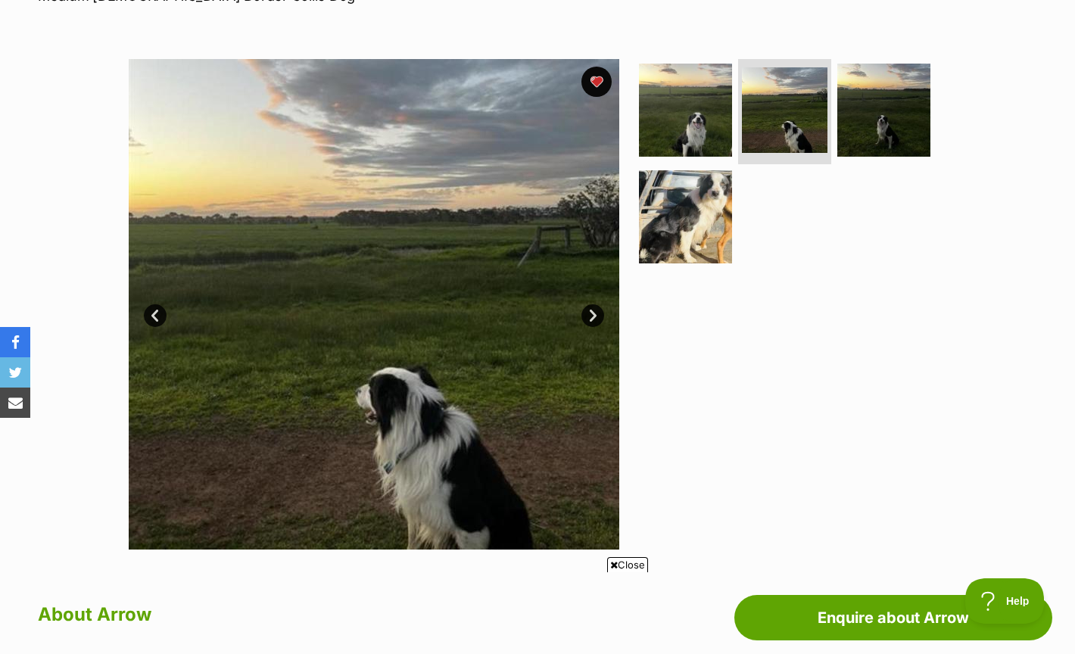
click at [595, 320] on link "Next" at bounding box center [592, 315] width 23 height 23
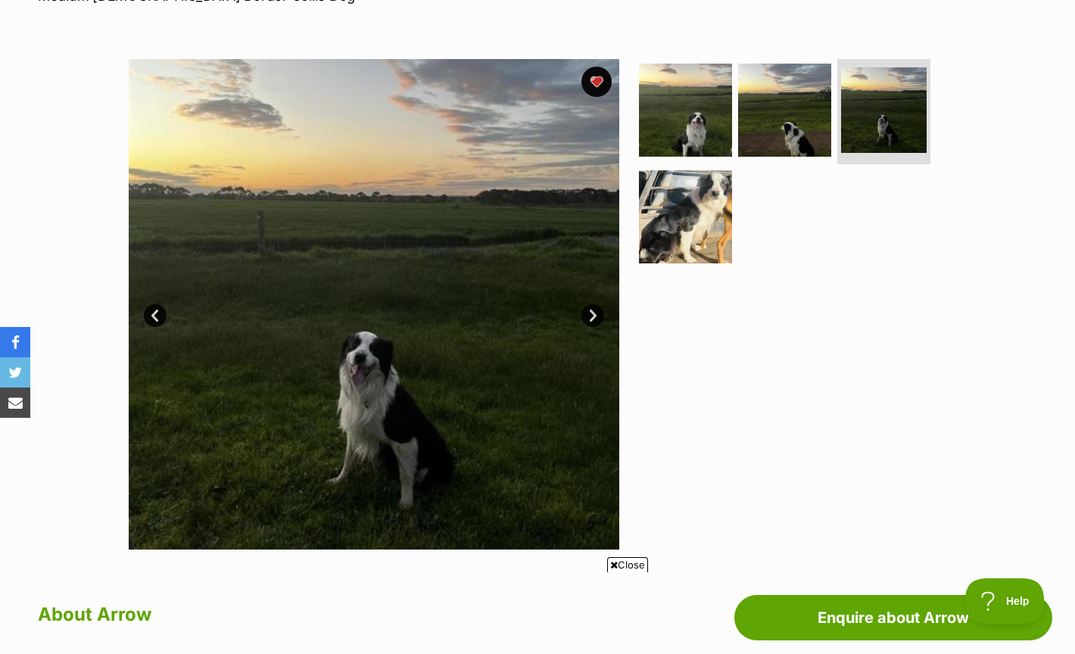
click at [595, 320] on link "Next" at bounding box center [592, 315] width 23 height 23
